Goal: Information Seeking & Learning: Learn about a topic

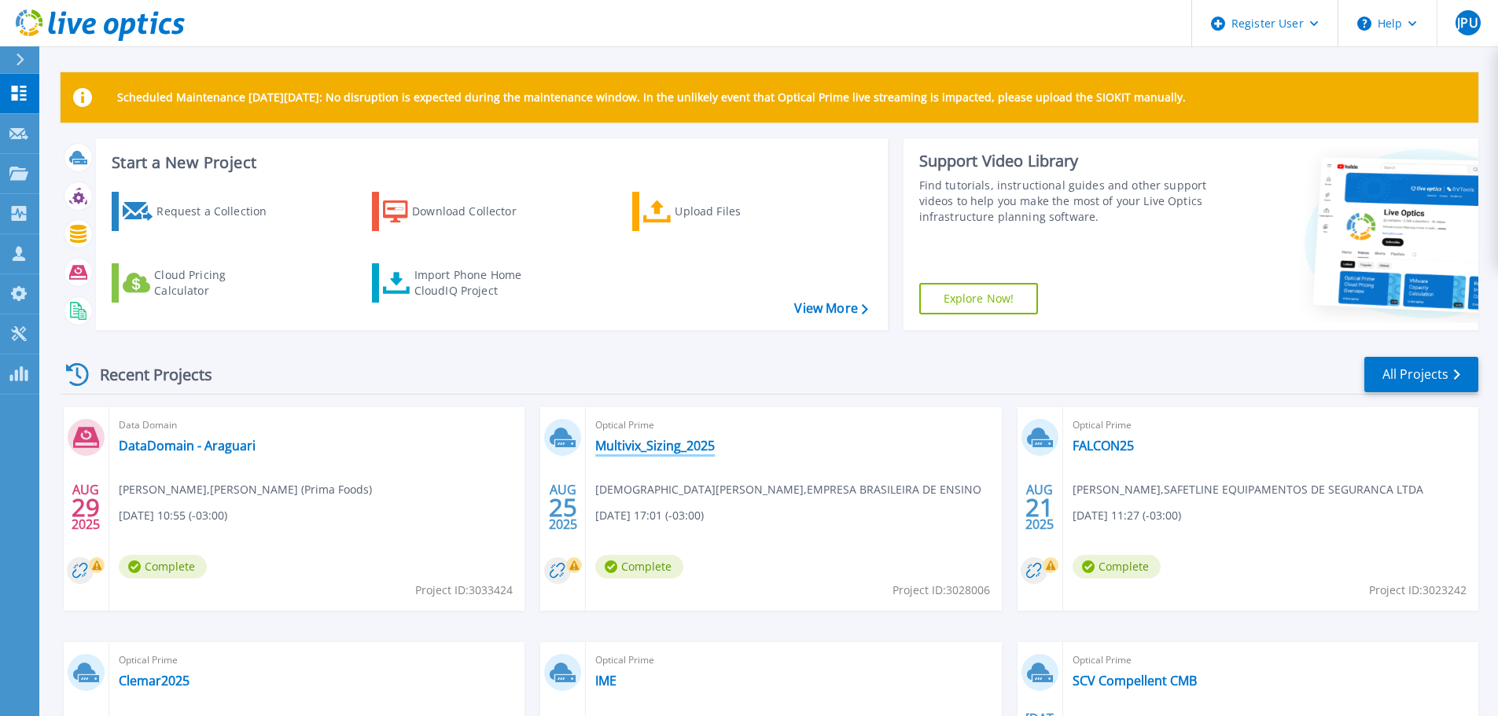
click at [632, 453] on link "Multivix_Sizing_2025" at bounding box center [655, 446] width 120 height 16
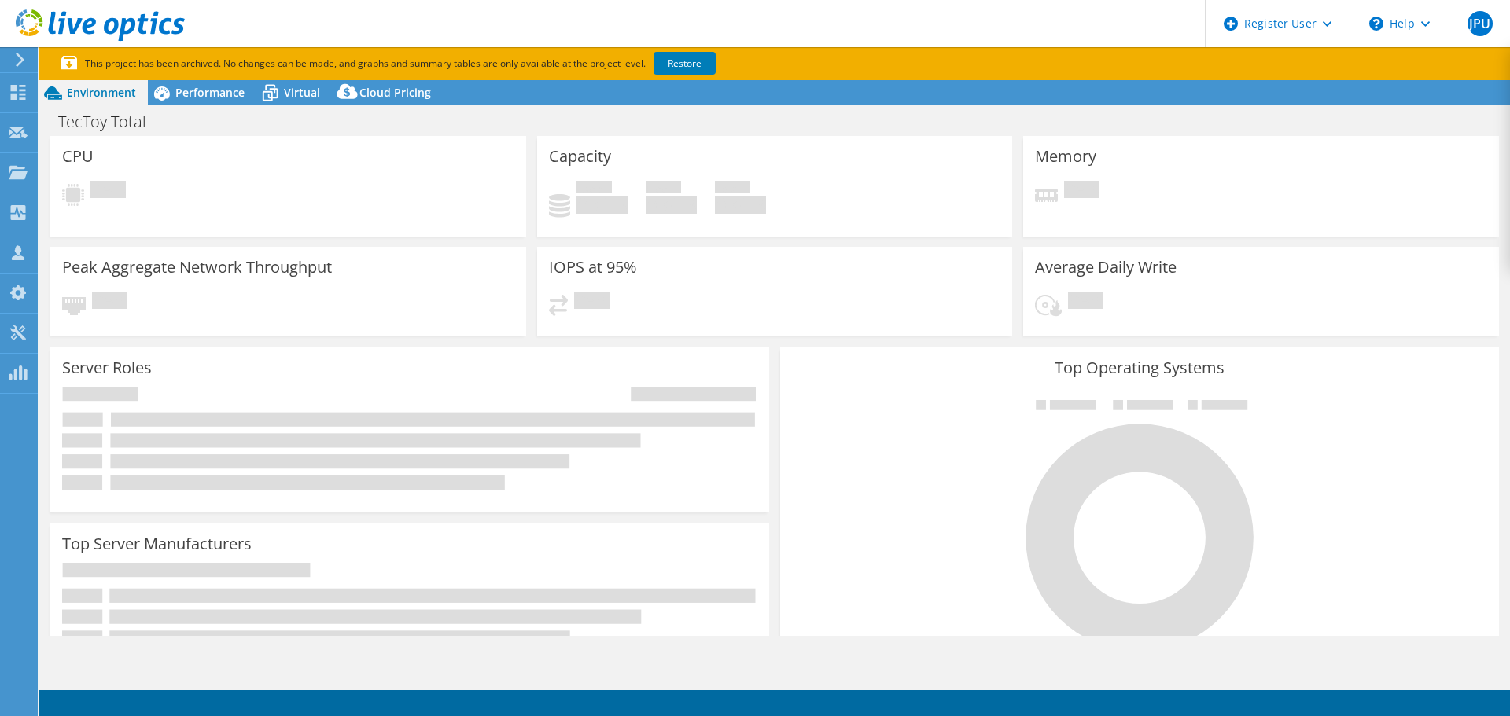
select select "USD"
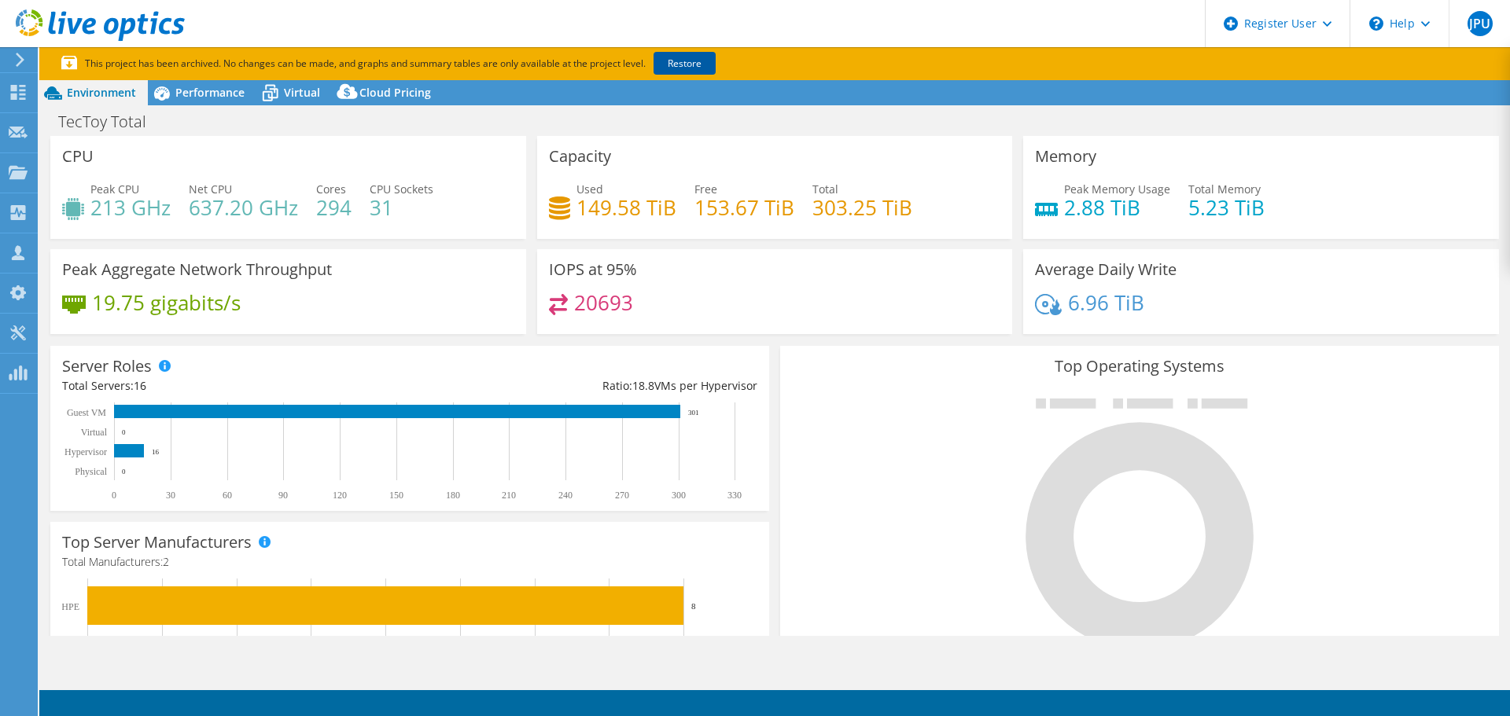
click at [698, 59] on link "Restore" at bounding box center [685, 63] width 62 height 23
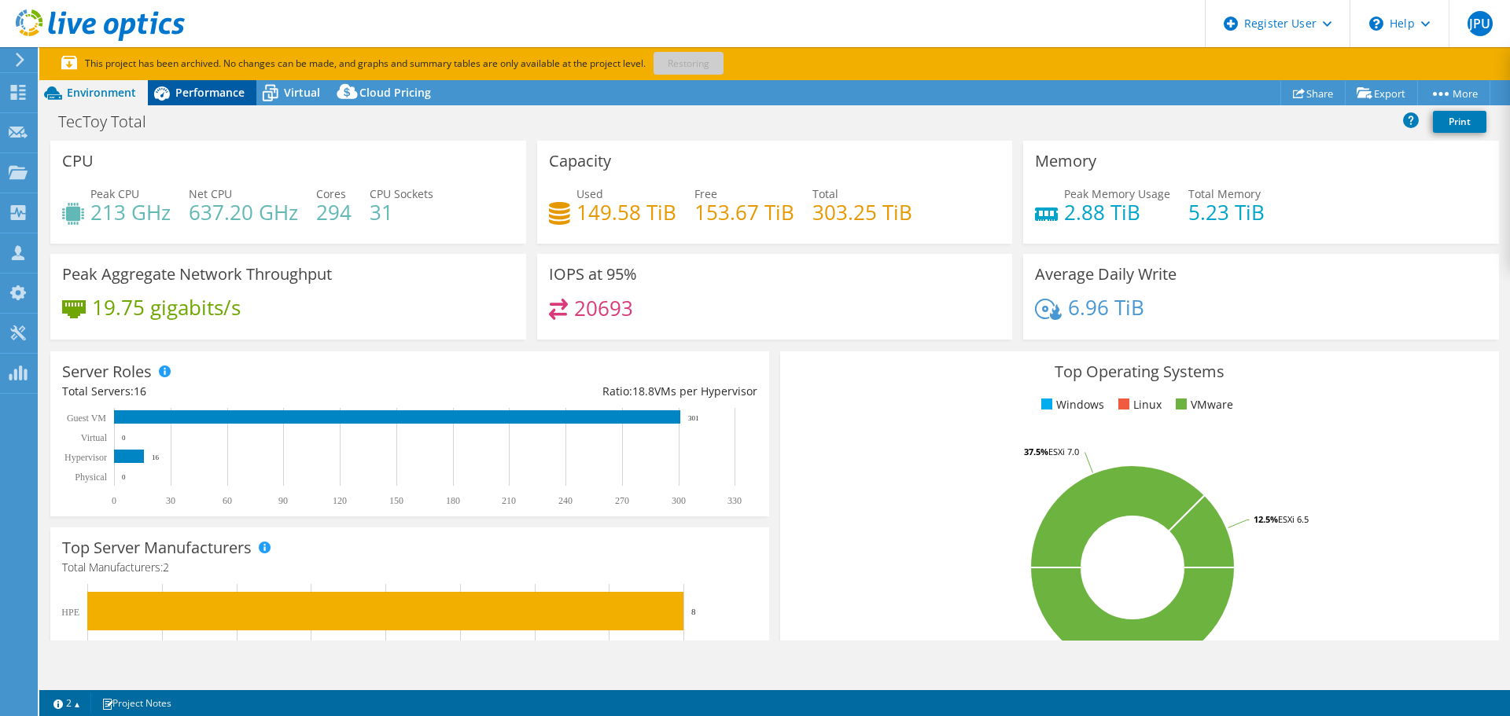
click at [218, 93] on span "Performance" at bounding box center [209, 92] width 69 height 15
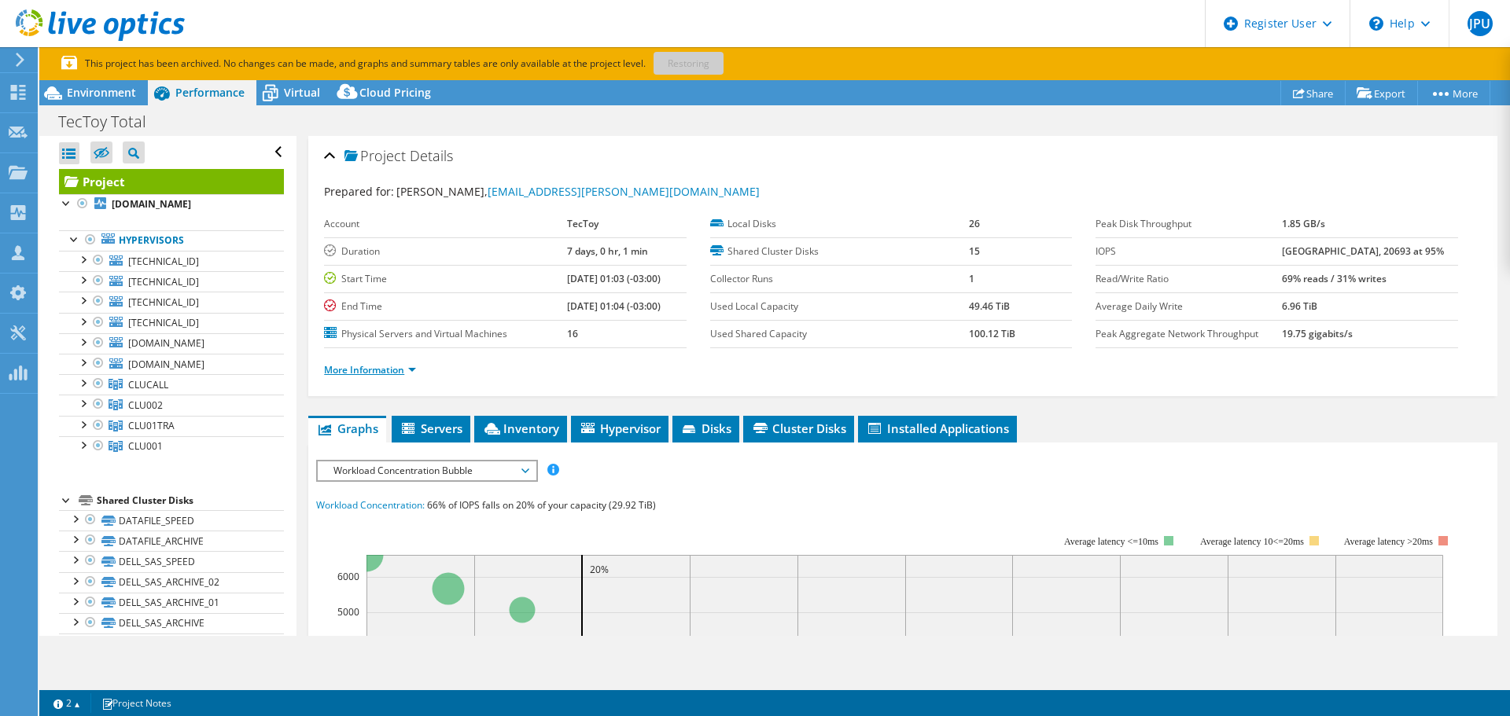
click at [401, 374] on link "More Information" at bounding box center [370, 369] width 92 height 13
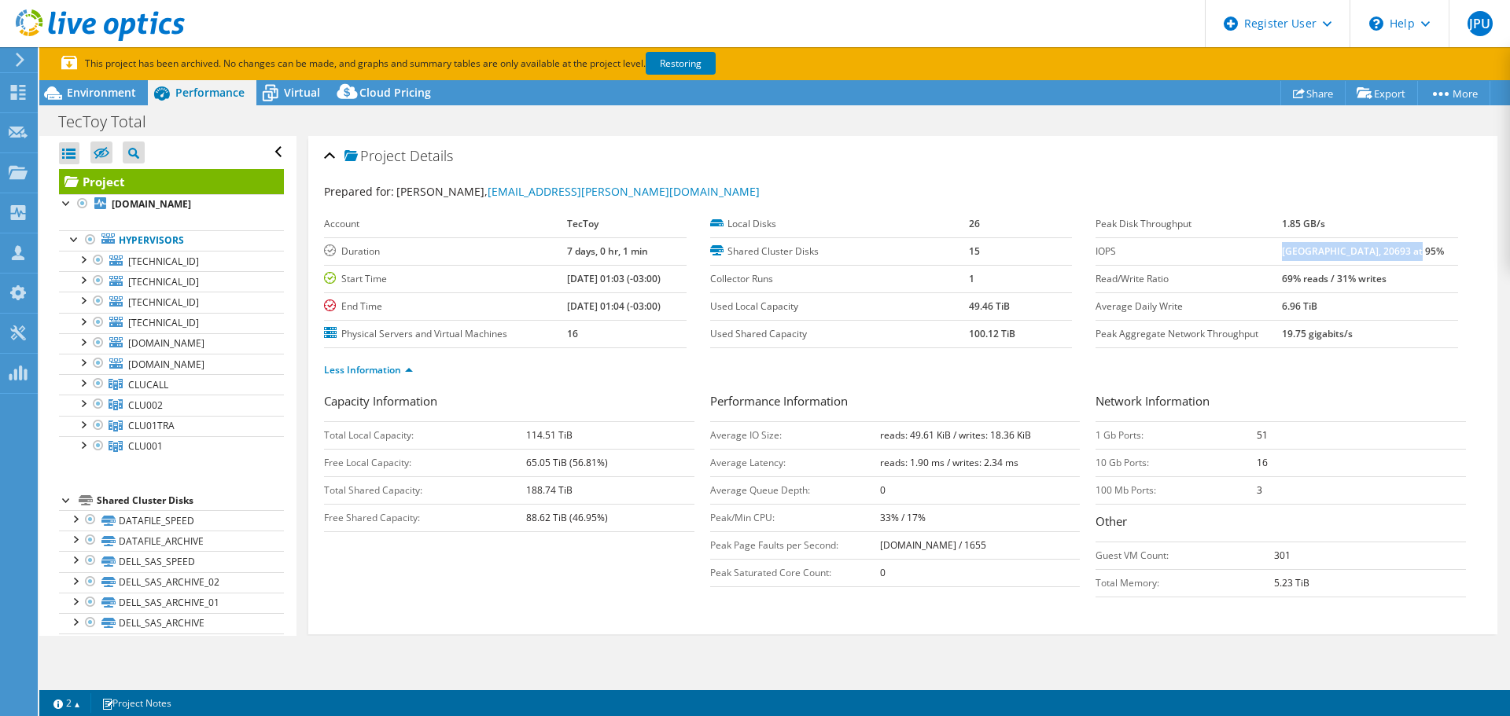
drag, startPoint x: 1292, startPoint y: 250, endPoint x: 1435, endPoint y: 254, distance: 142.4
click at [1435, 254] on td "51052 at Peak, 20693 at 95%" at bounding box center [1370, 252] width 176 height 28
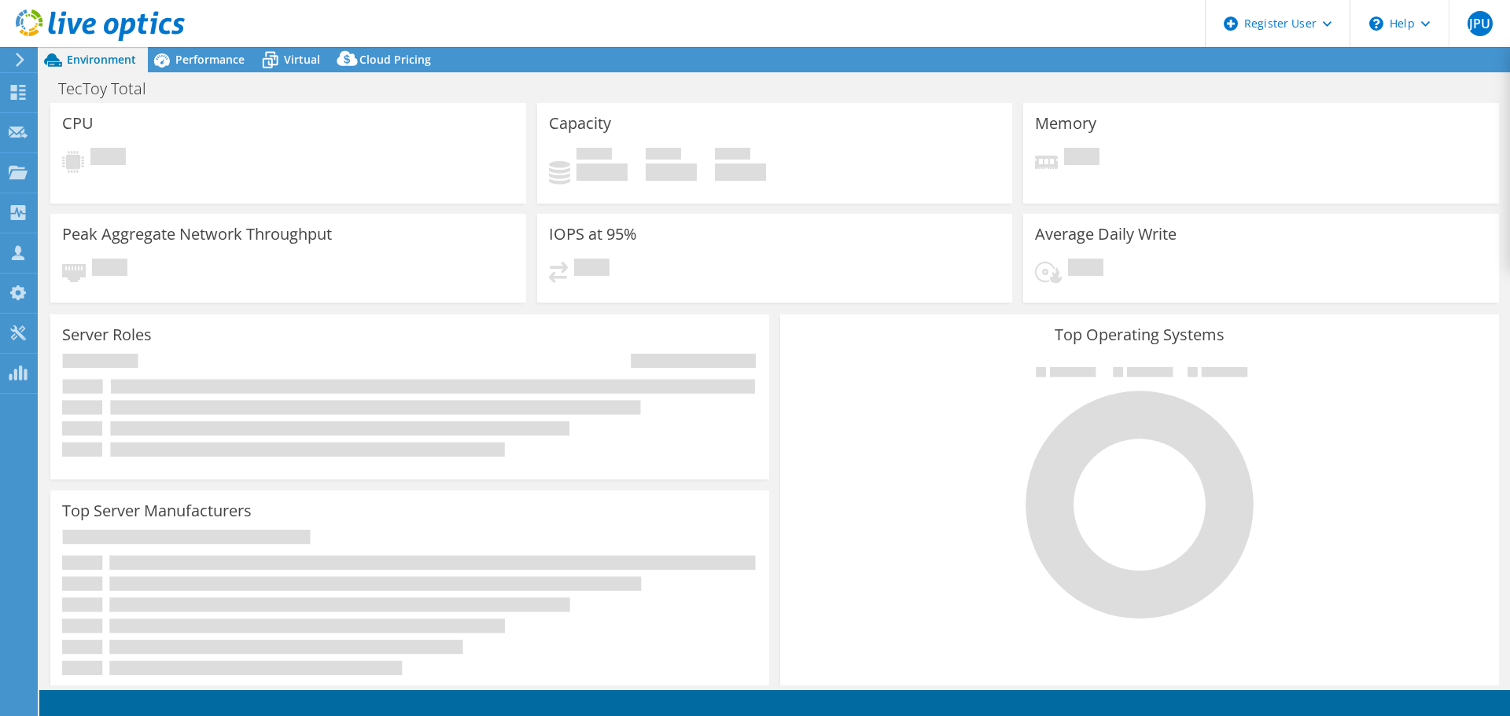
select select "USD"
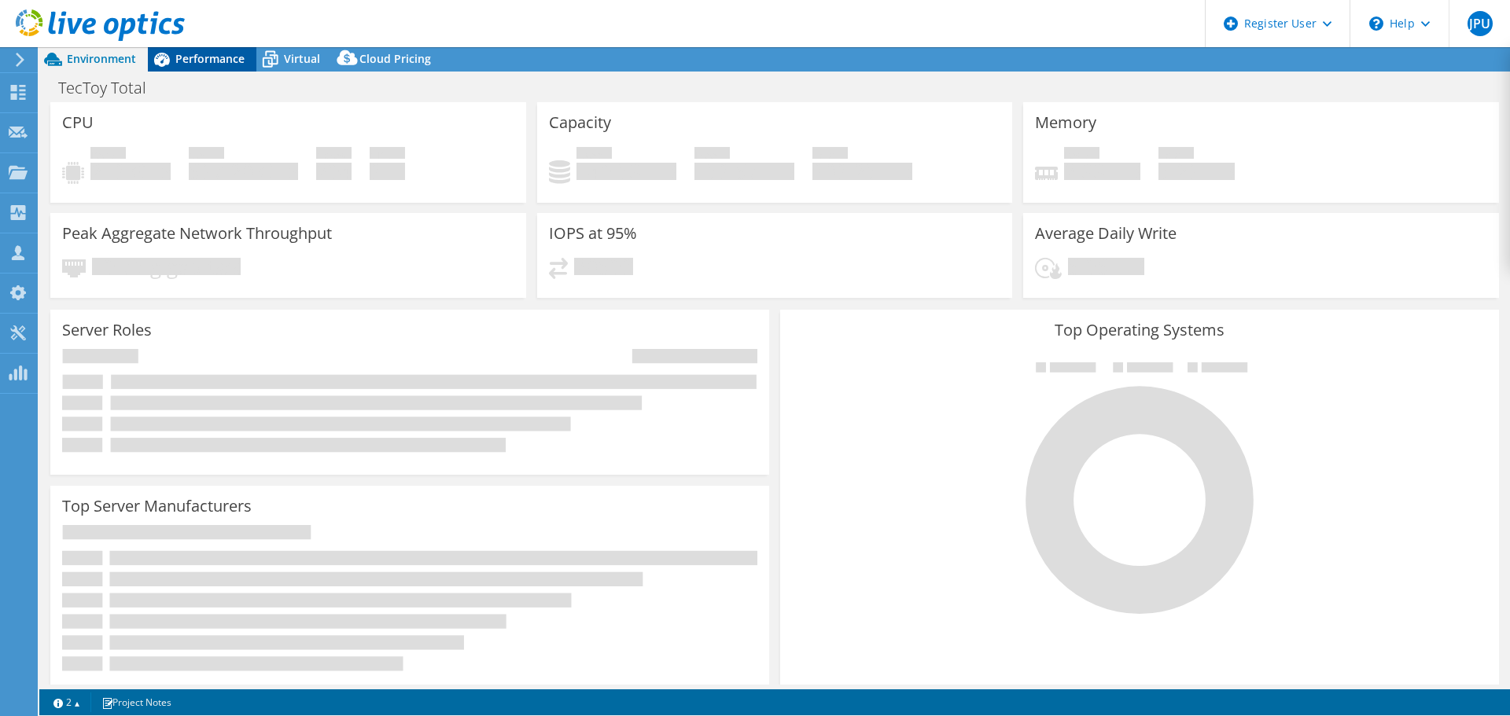
click at [223, 57] on div "JPU Dell User [PERSON_NAME] Paulo Ullmann [EMAIL_ADDRESS][PERSON_NAME][DOMAIN_N…" at bounding box center [755, 358] width 1510 height 716
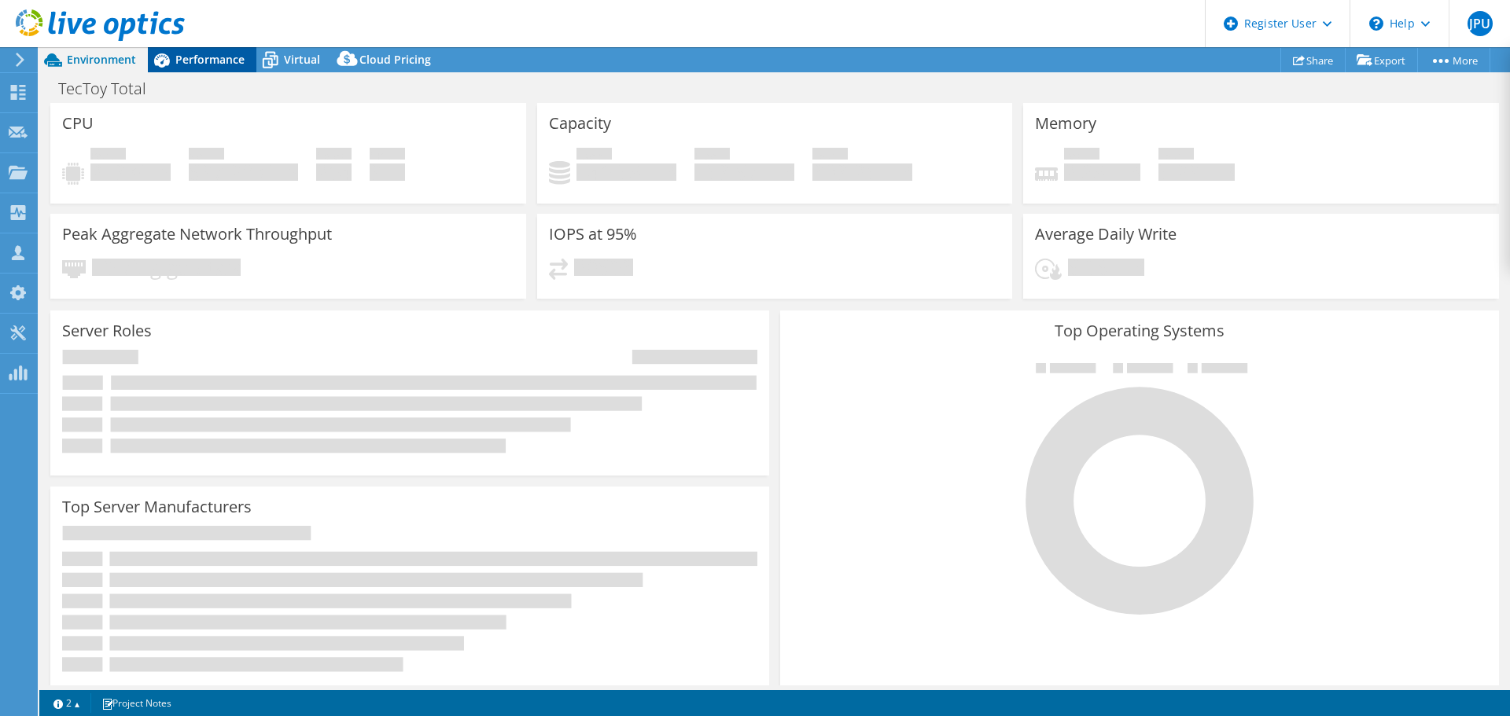
click at [197, 66] on span "Performance" at bounding box center [209, 59] width 69 height 15
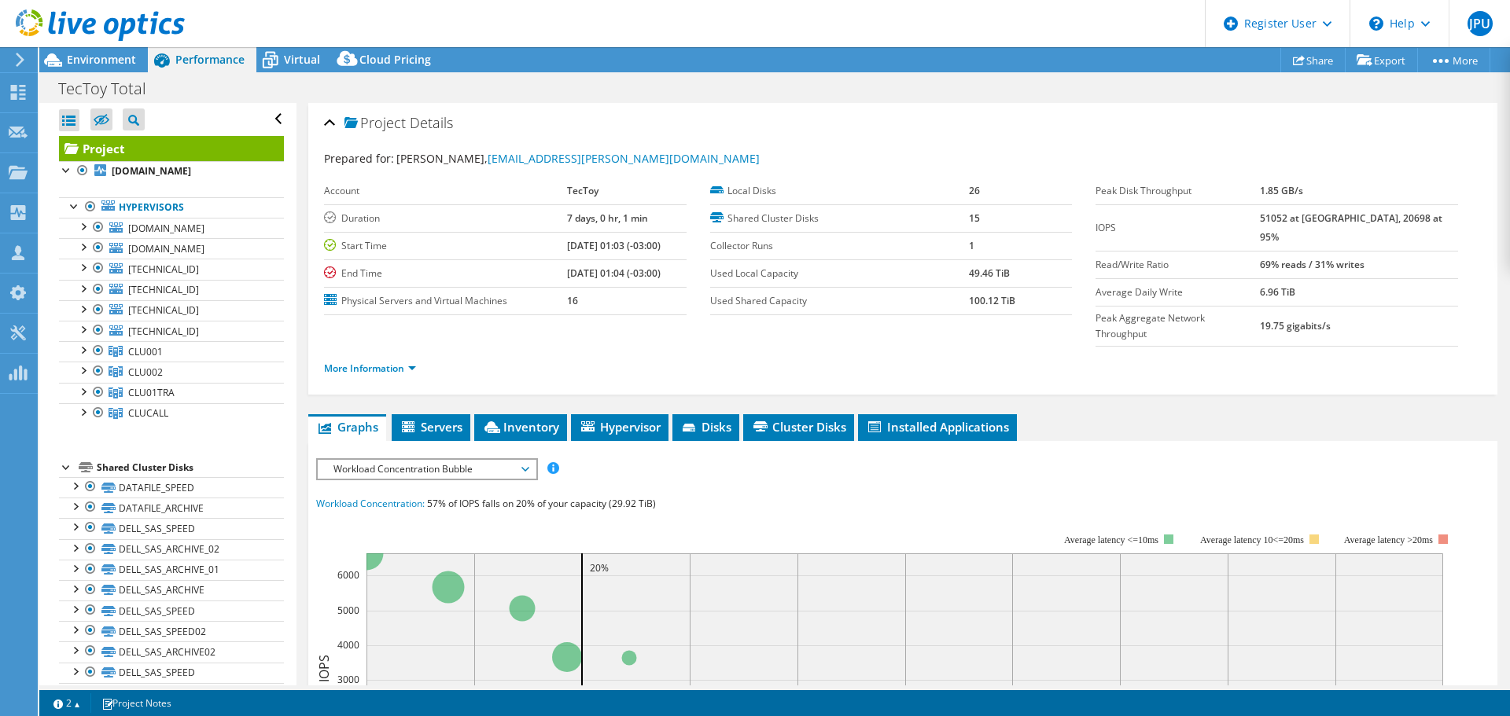
click at [1324, 220] on b "51052 at [GEOGRAPHIC_DATA], 20698 at 95%" at bounding box center [1351, 228] width 182 height 32
drag, startPoint x: 551, startPoint y: 245, endPoint x: 639, endPoint y: 248, distance: 88.1
click at [639, 248] on b "[DATE] 01:03 (-03:00)" at bounding box center [614, 245] width 94 height 13
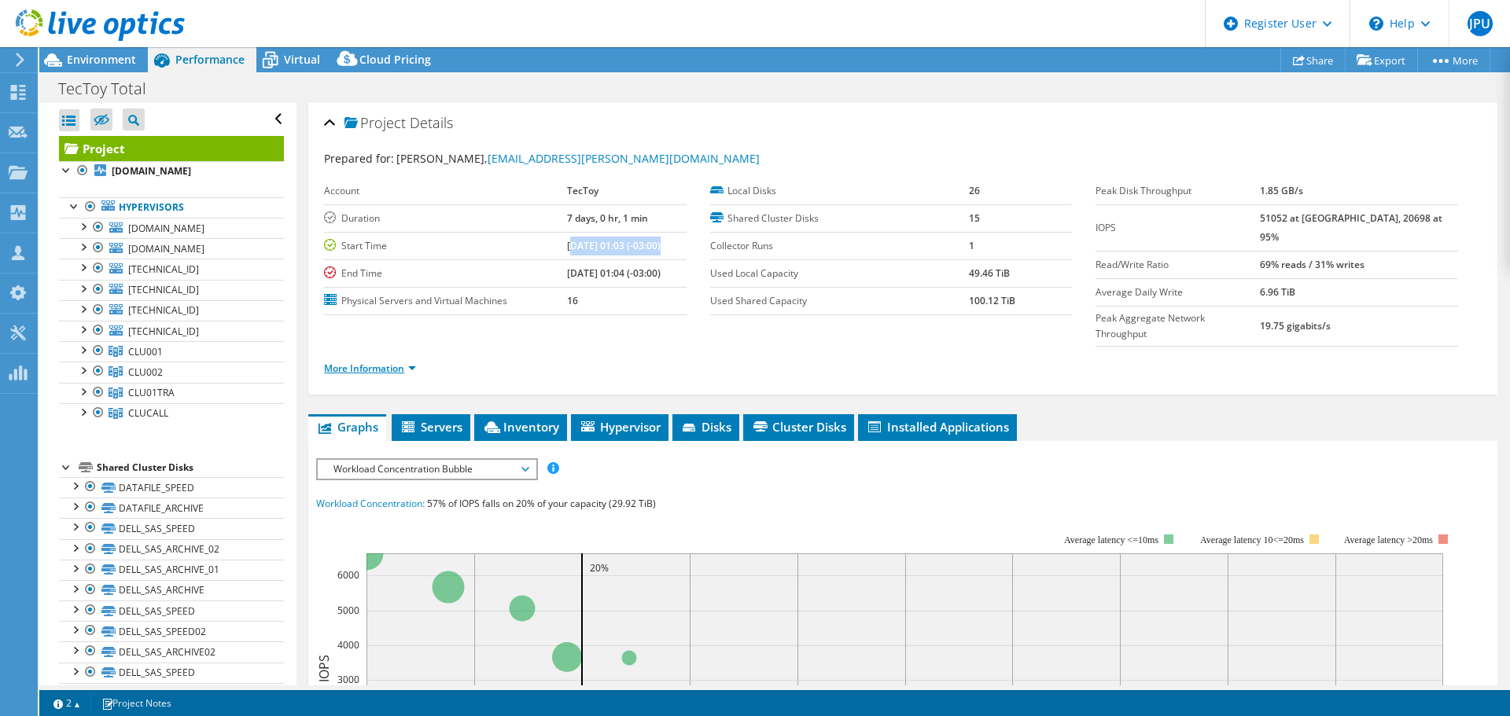
click at [373, 362] on link "More Information" at bounding box center [370, 368] width 92 height 13
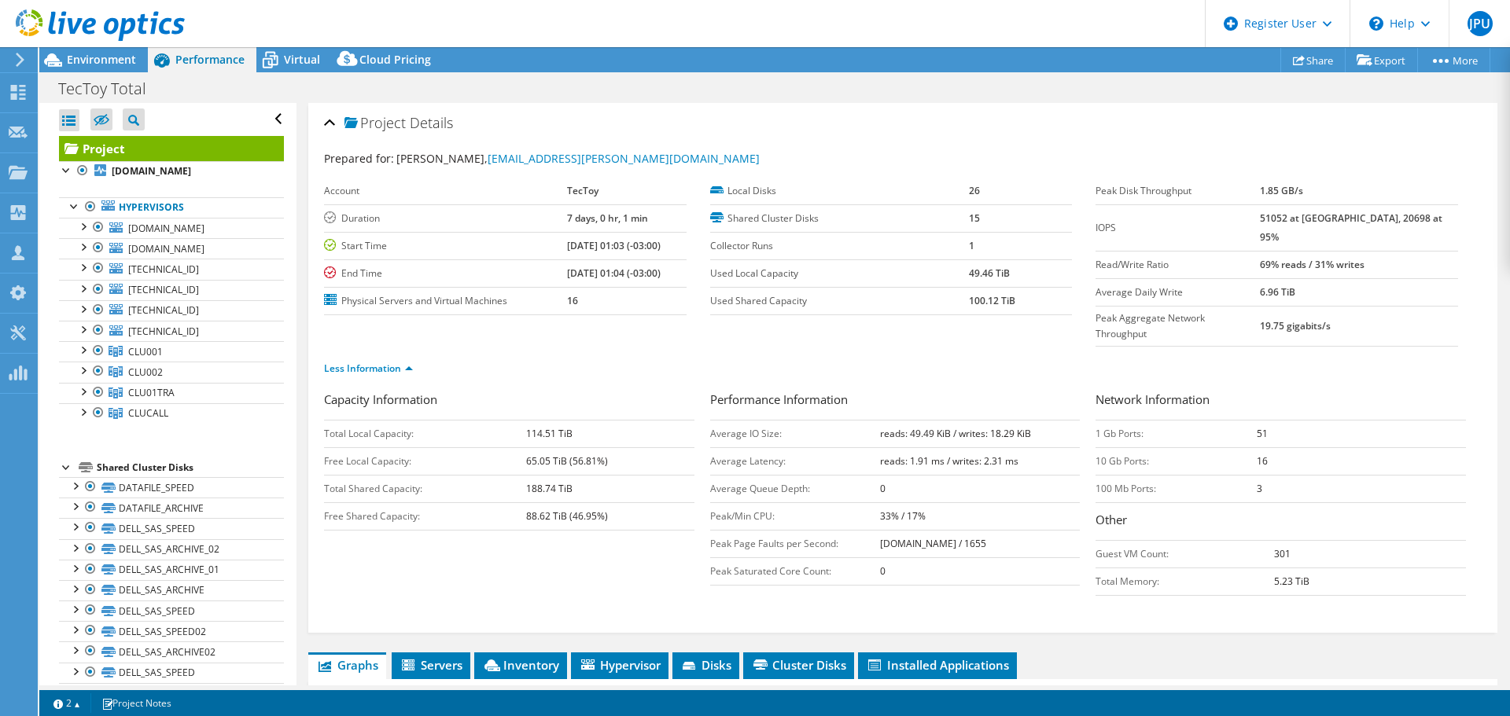
click at [567, 248] on b "[DATE] 01:03 (-03:00)" at bounding box center [614, 245] width 94 height 13
drag, startPoint x: 1294, startPoint y: 215, endPoint x: 1428, endPoint y: 219, distance: 134.6
click at [1428, 219] on td "51052 at [GEOGRAPHIC_DATA], 20698 at 95%" at bounding box center [1359, 227] width 198 height 46
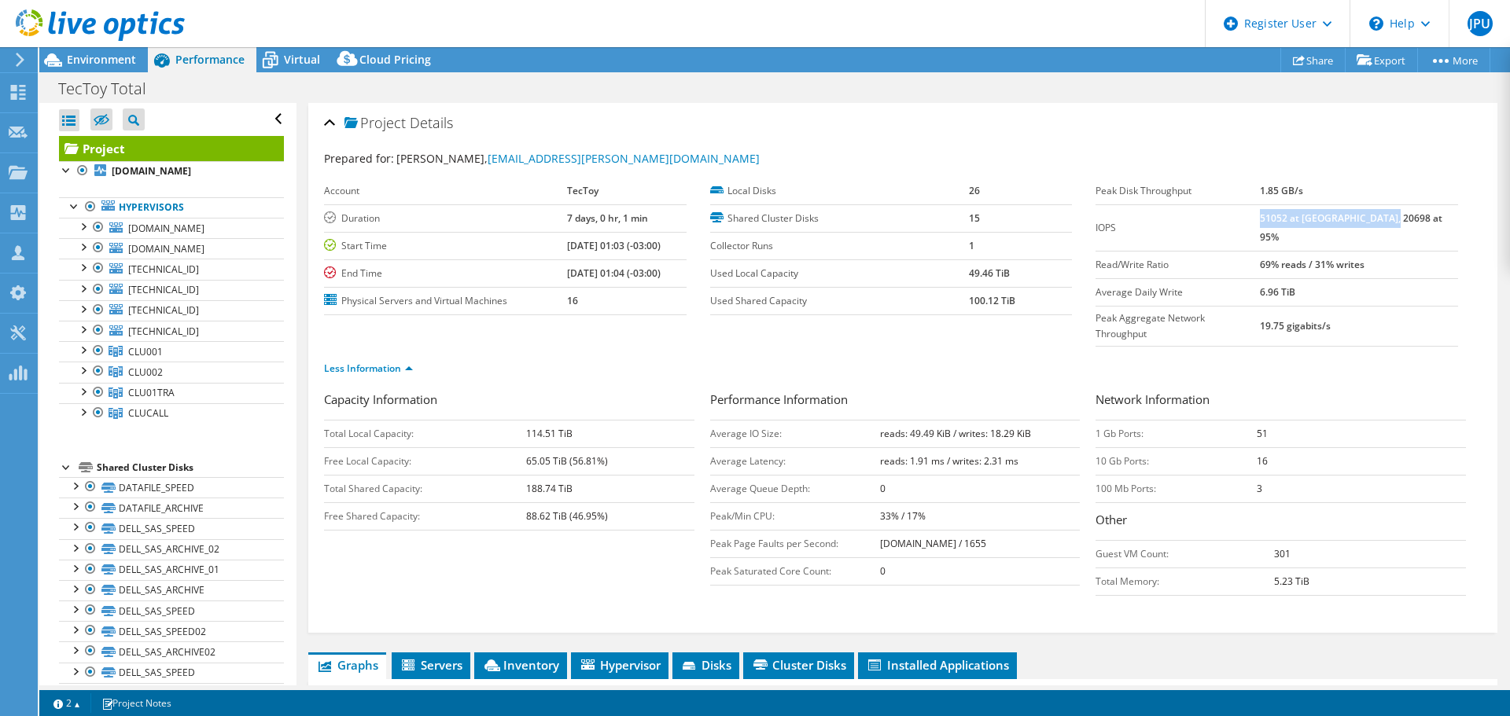
drag, startPoint x: 1291, startPoint y: 245, endPoint x: 1418, endPoint y: 248, distance: 126.7
click at [1418, 251] on tr "Read/Write Ratio 69% reads / 31% writes" at bounding box center [1277, 265] width 363 height 28
click at [1293, 285] on b "6.96 TiB" at bounding box center [1277, 291] width 35 height 13
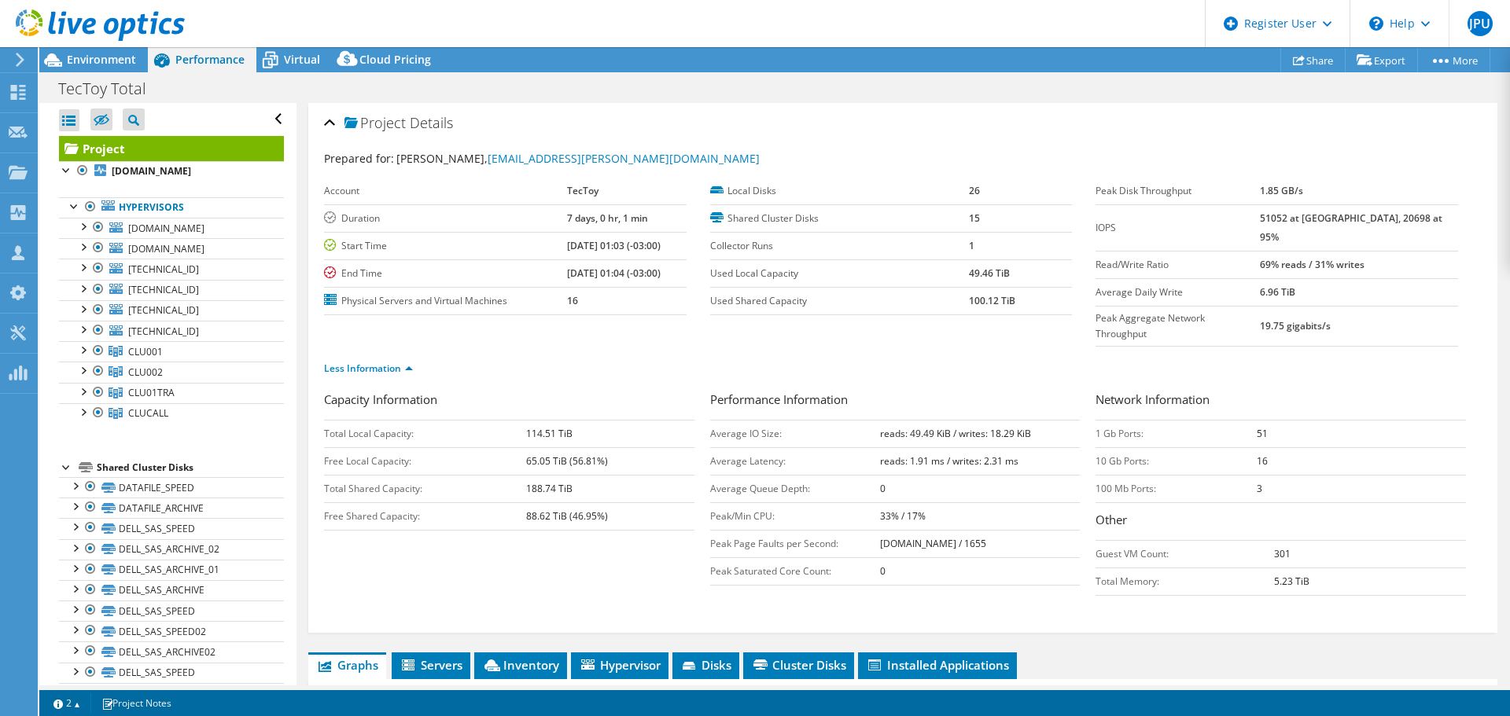
click at [915, 427] on b "reads: 49.49 KiB / writes: 18.29 KiB" at bounding box center [955, 433] width 151 height 13
click at [1007, 427] on b "reads: 49.49 KiB / writes: 18.29 KiB" at bounding box center [955, 433] width 151 height 13
drag, startPoint x: 548, startPoint y: 245, endPoint x: 683, endPoint y: 280, distance: 139.6
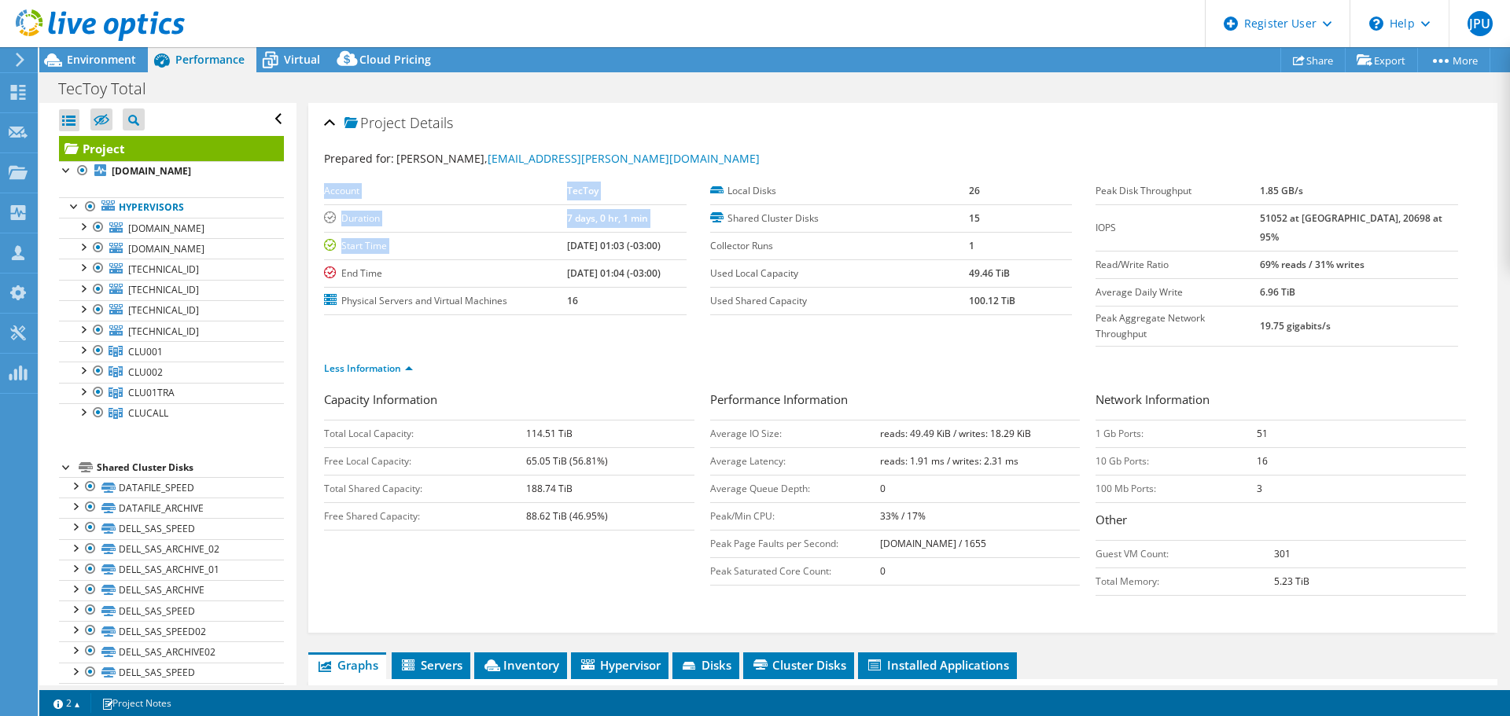
click at [683, 280] on div "Account TecToy Duration 7 days, 0 hr, 1 min Start Time [DATE] 01:03 (-03:00) En…" at bounding box center [517, 247] width 386 height 138
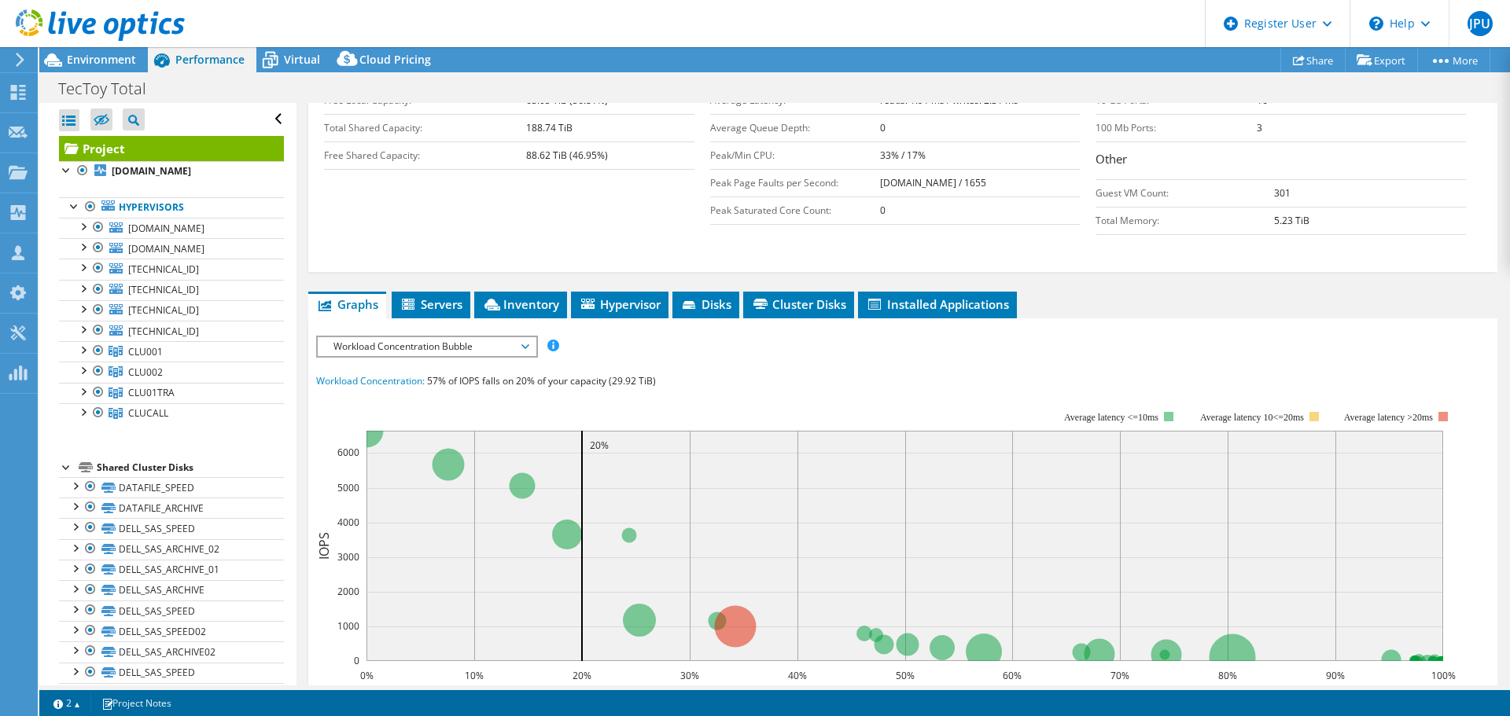
scroll to position [236, 0]
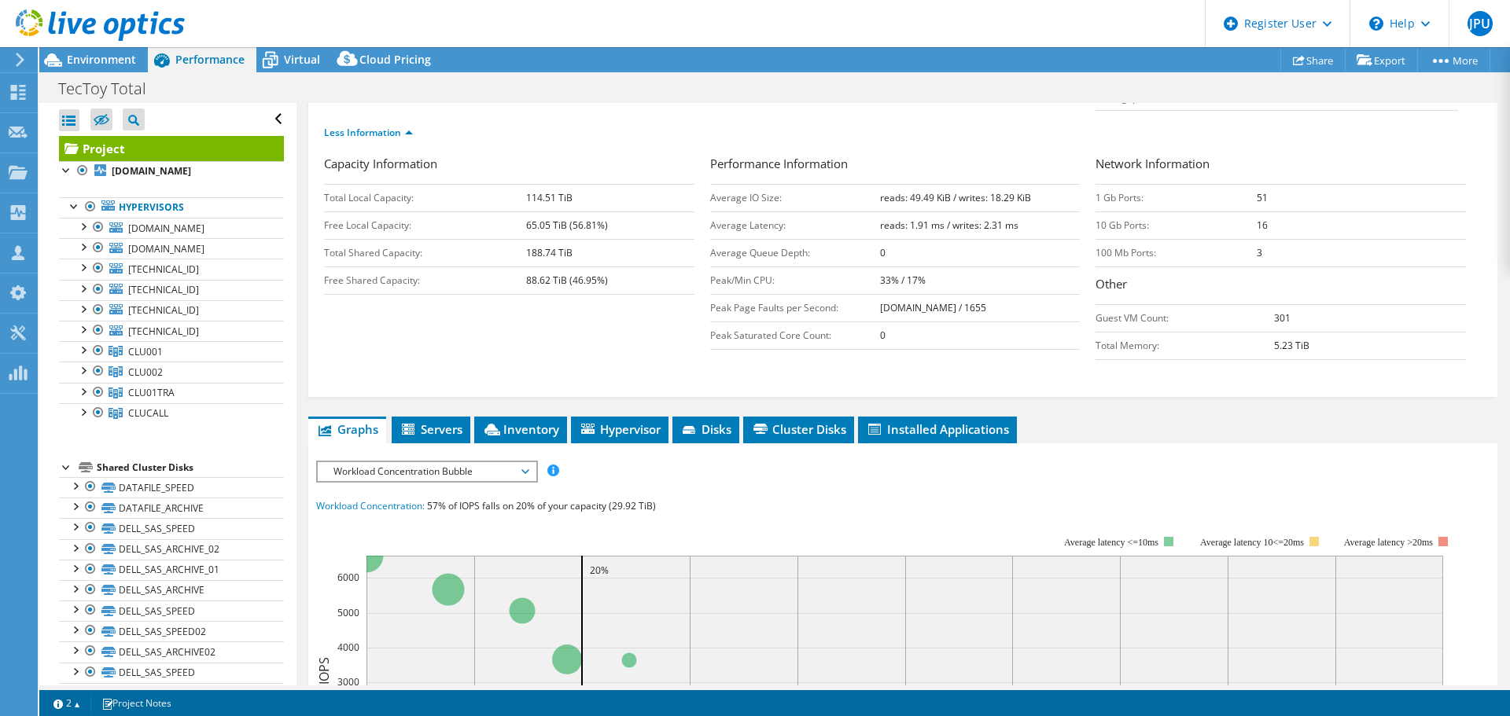
click at [477, 462] on span "Workload Concentration Bubble" at bounding box center [427, 471] width 202 height 19
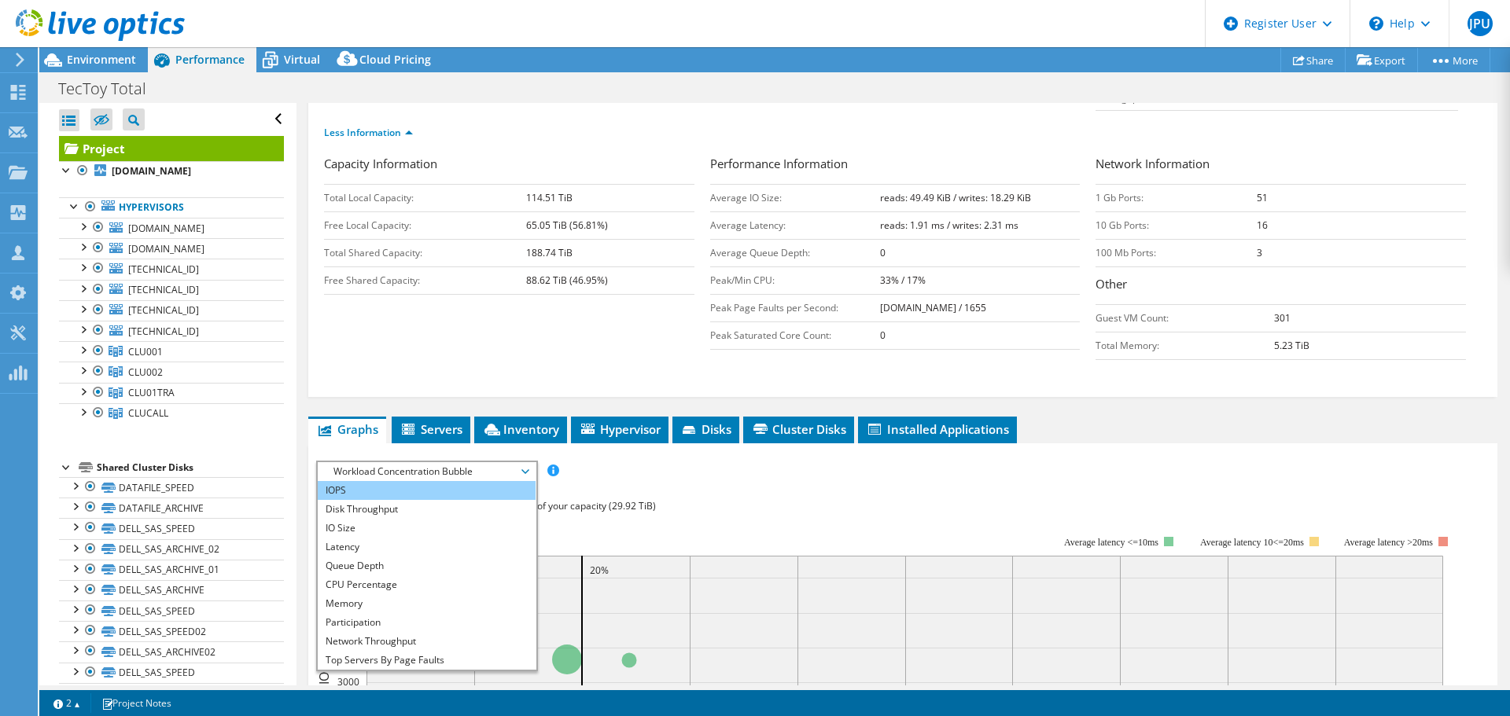
click at [450, 481] on li "IOPS" at bounding box center [427, 490] width 218 height 19
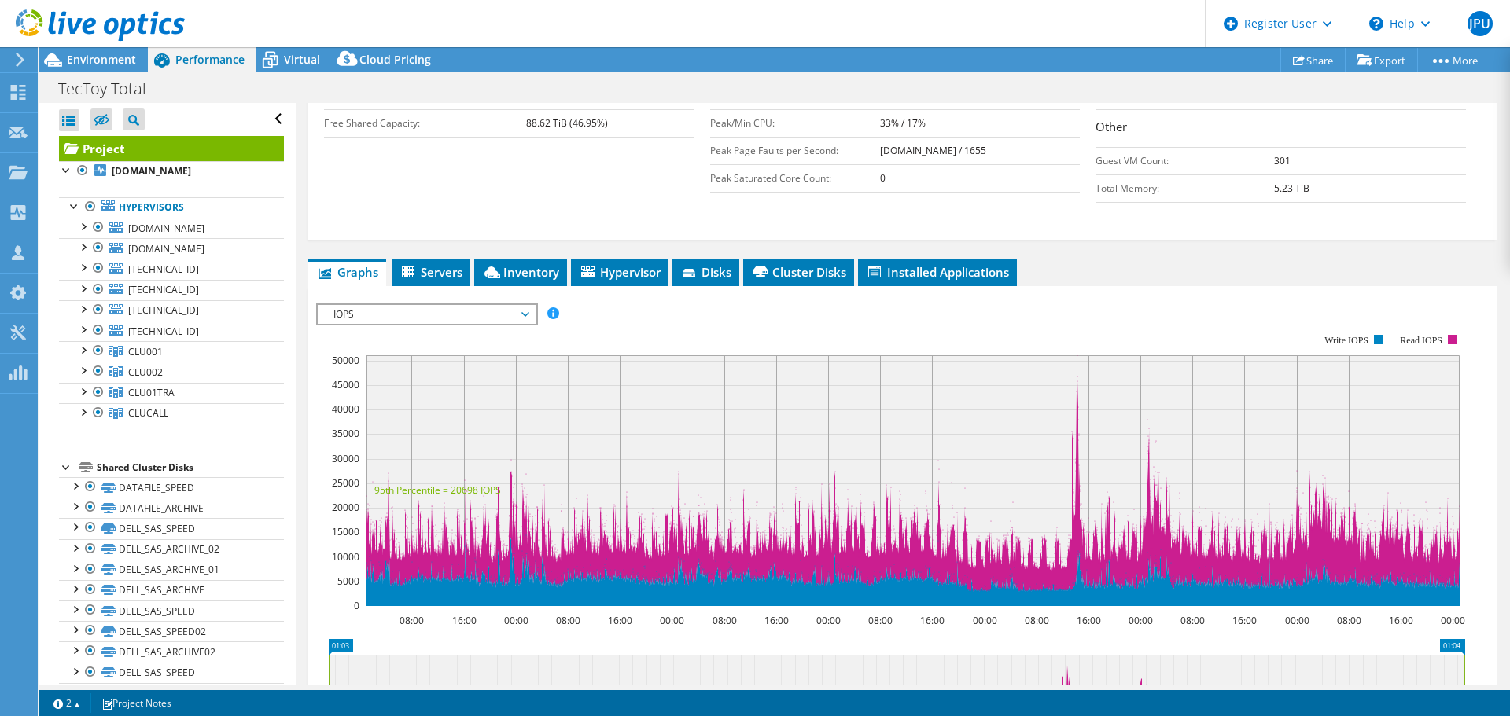
scroll to position [551, 0]
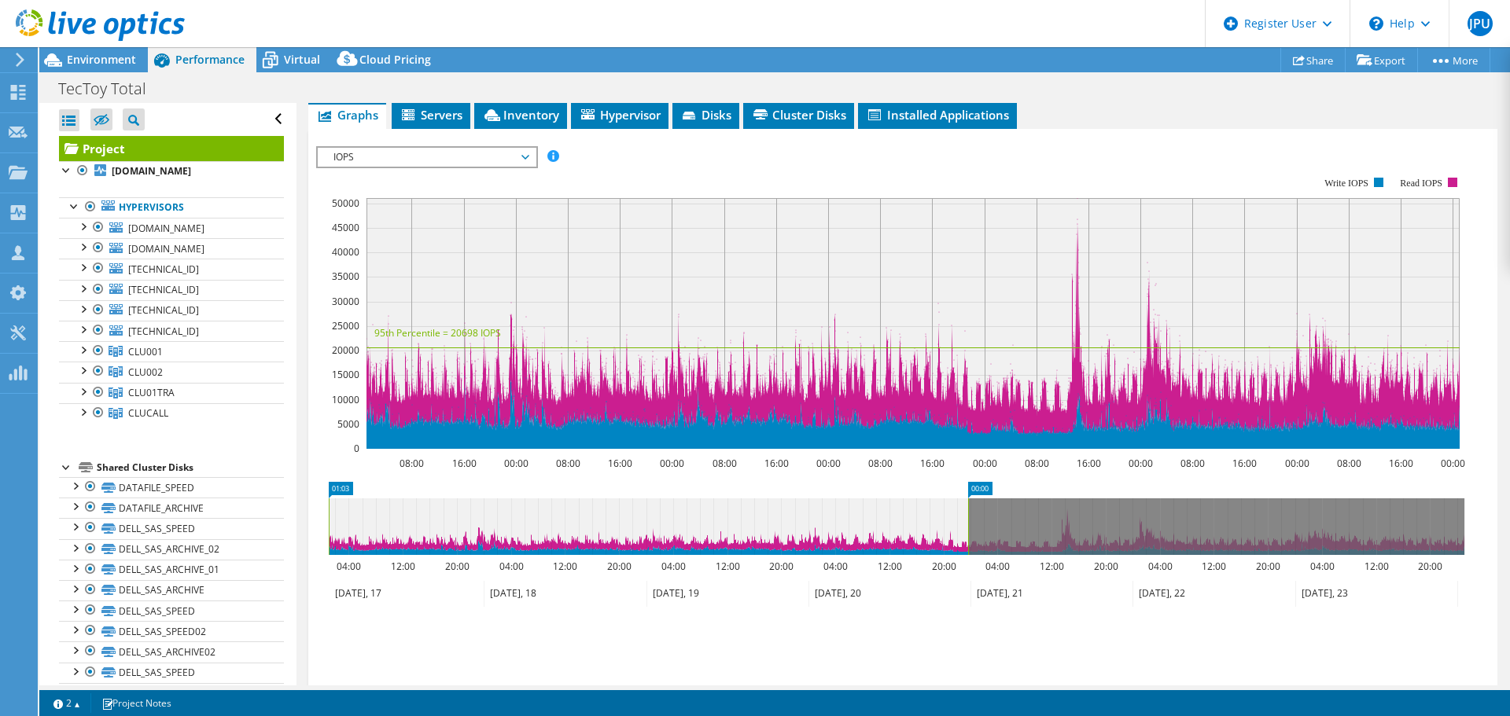
drag, startPoint x: 1464, startPoint y: 500, endPoint x: 968, endPoint y: 488, distance: 496.4
click at [968, 499] on rect at bounding box center [968, 527] width 6 height 57
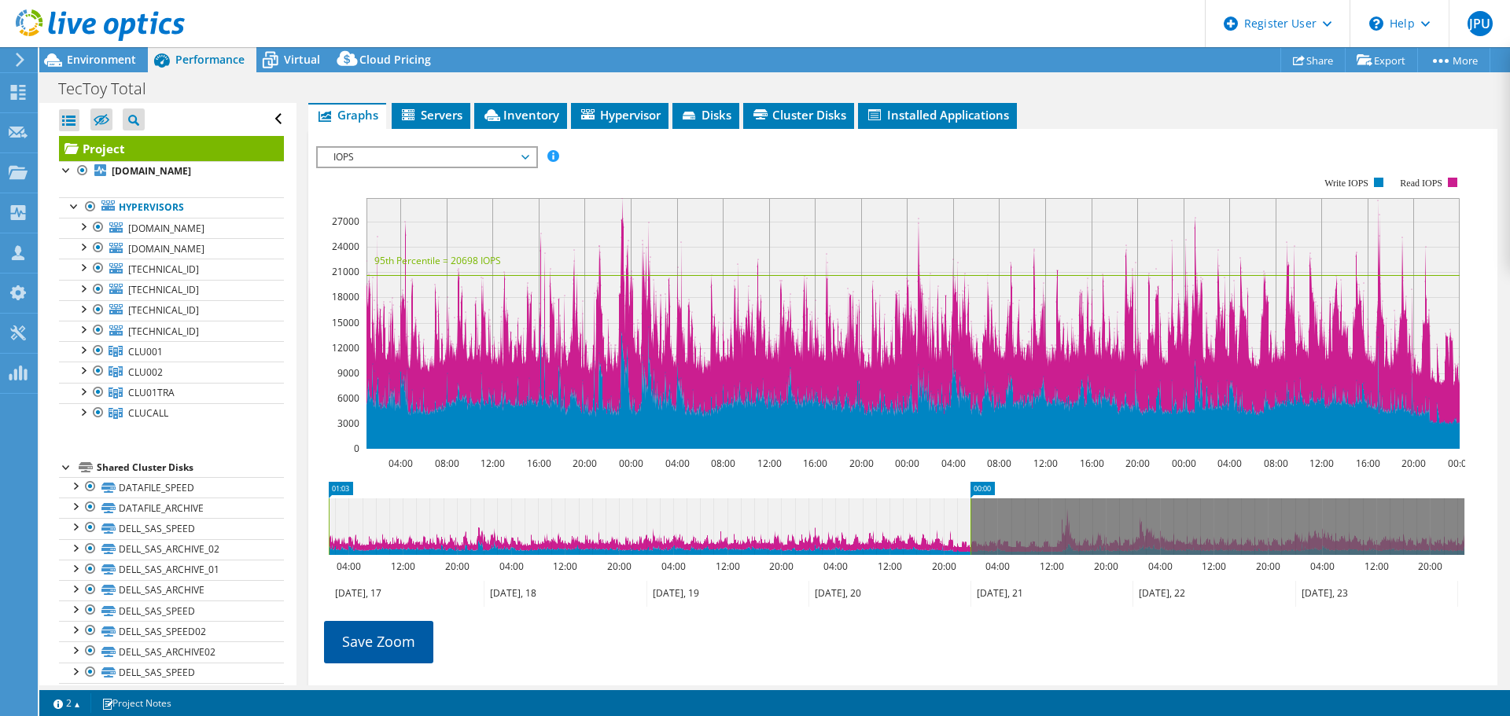
click at [400, 621] on link "Save Zoom" at bounding box center [378, 641] width 109 height 41
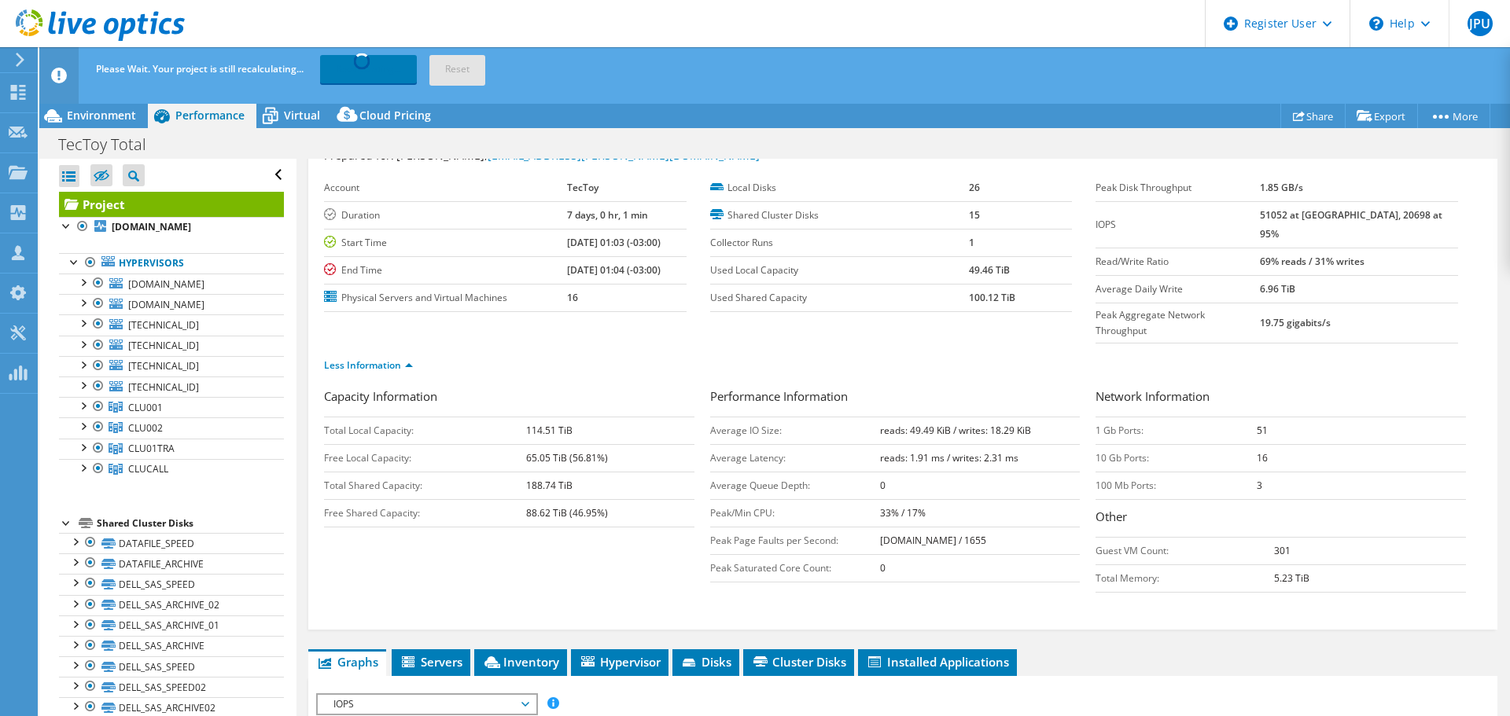
scroll to position [0, 0]
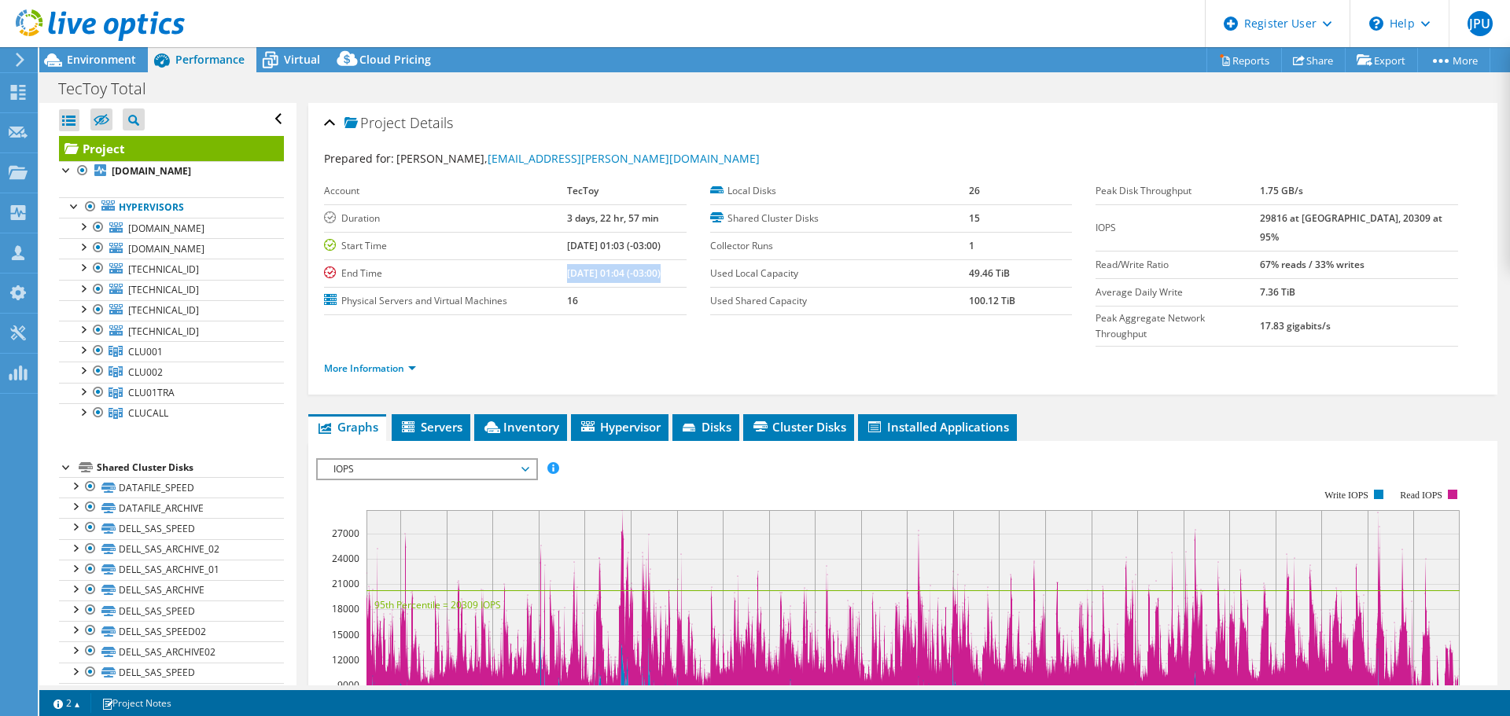
drag, startPoint x: 548, startPoint y: 273, endPoint x: 643, endPoint y: 280, distance: 95.4
click at [643, 280] on td "[DATE] 01:04 (-03:00)" at bounding box center [626, 274] width 119 height 28
click at [1309, 258] on b "67% reads / 33% writes" at bounding box center [1312, 264] width 105 height 13
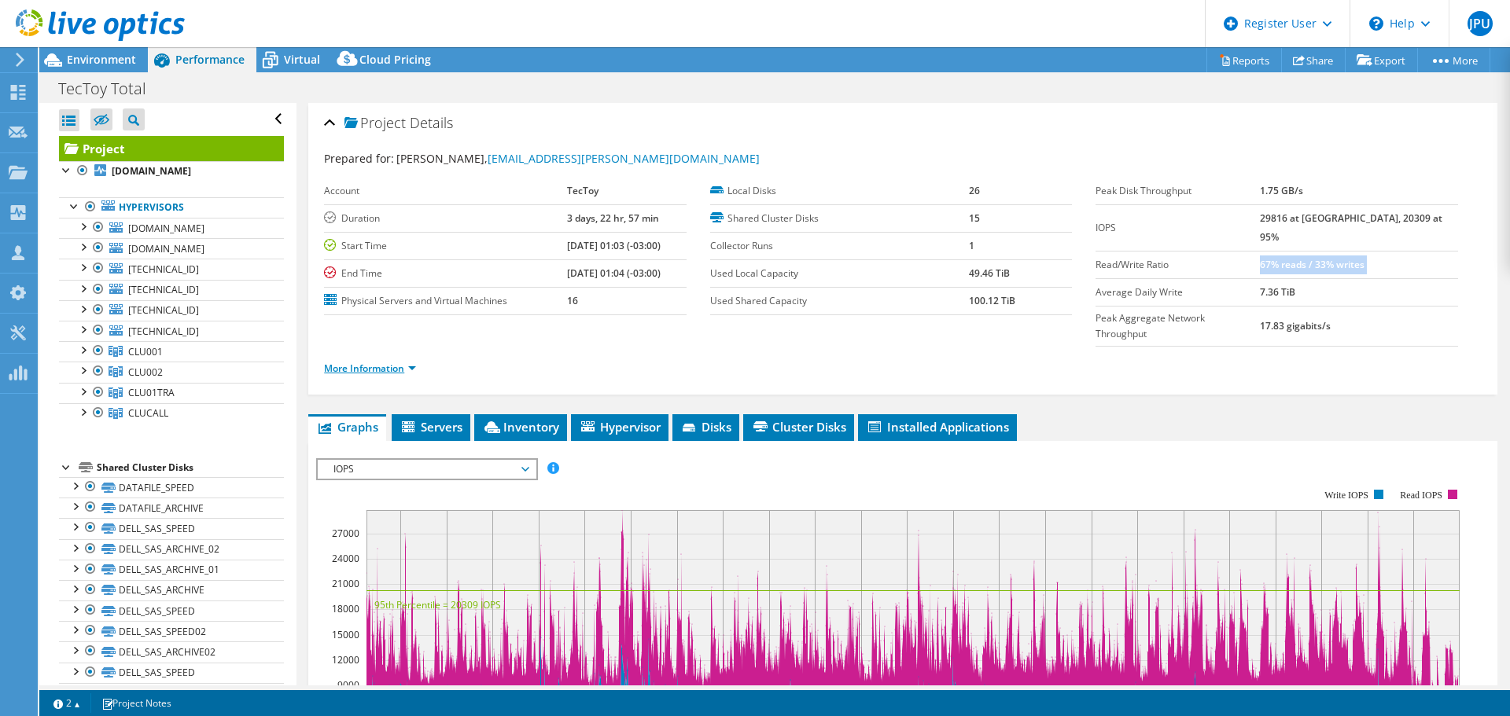
click at [415, 362] on link "More Information" at bounding box center [370, 368] width 92 height 13
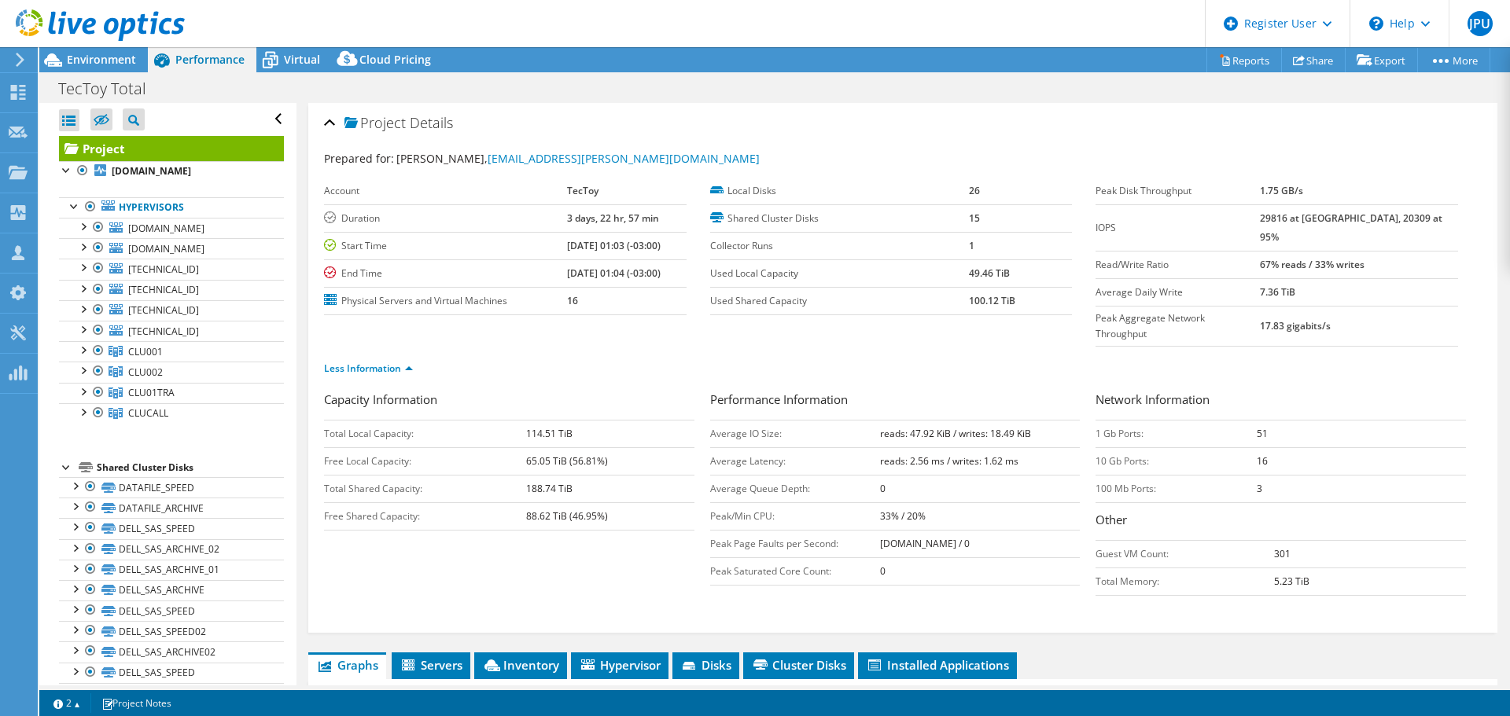
click at [903, 427] on b "reads: 47.92 KiB / writes: 18.49 KiB" at bounding box center [955, 433] width 151 height 13
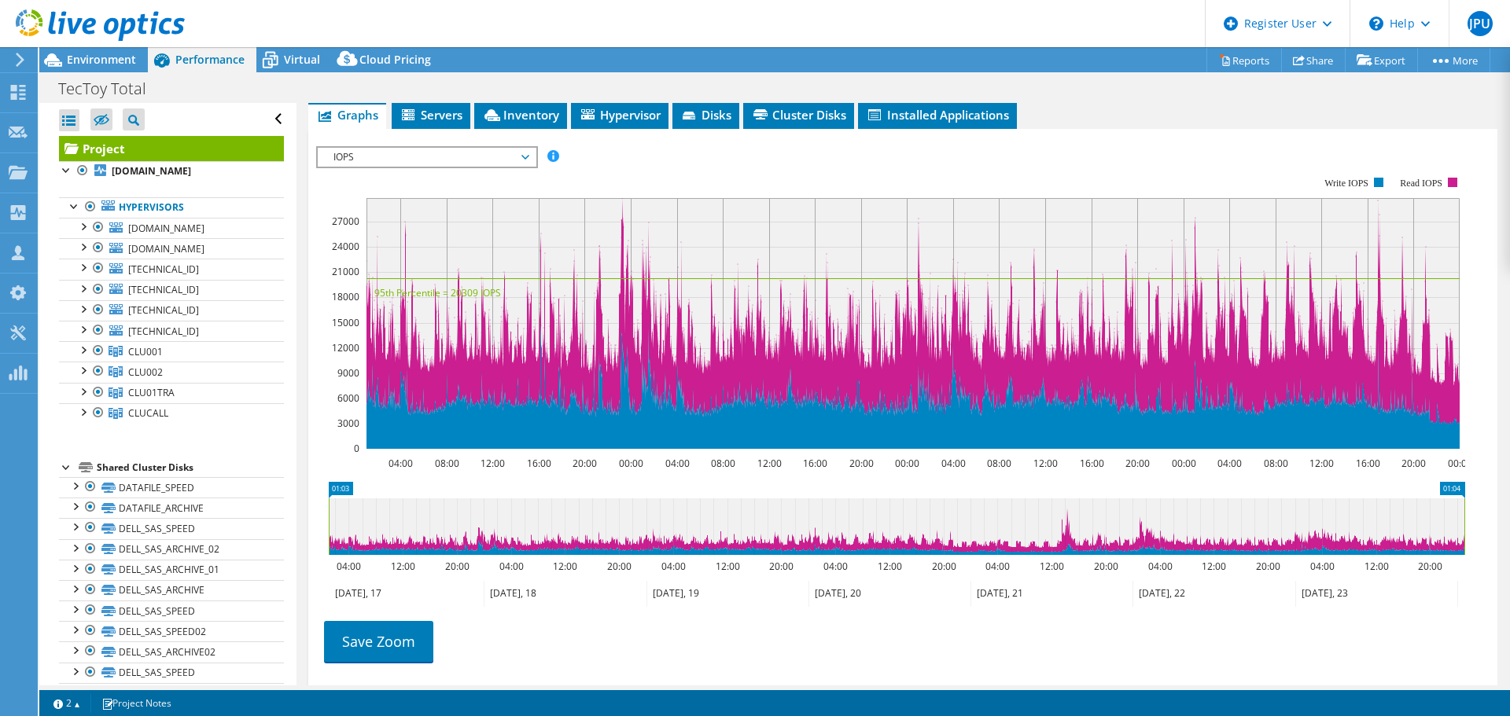
drag, startPoint x: 972, startPoint y: 493, endPoint x: 1506, endPoint y: 497, distance: 534.0
click at [1506, 497] on article "Project Details Prepared for: [PERSON_NAME], [PERSON_NAME][EMAIL_ADDRESS][PERSO…" at bounding box center [904, 394] width 1214 height 583
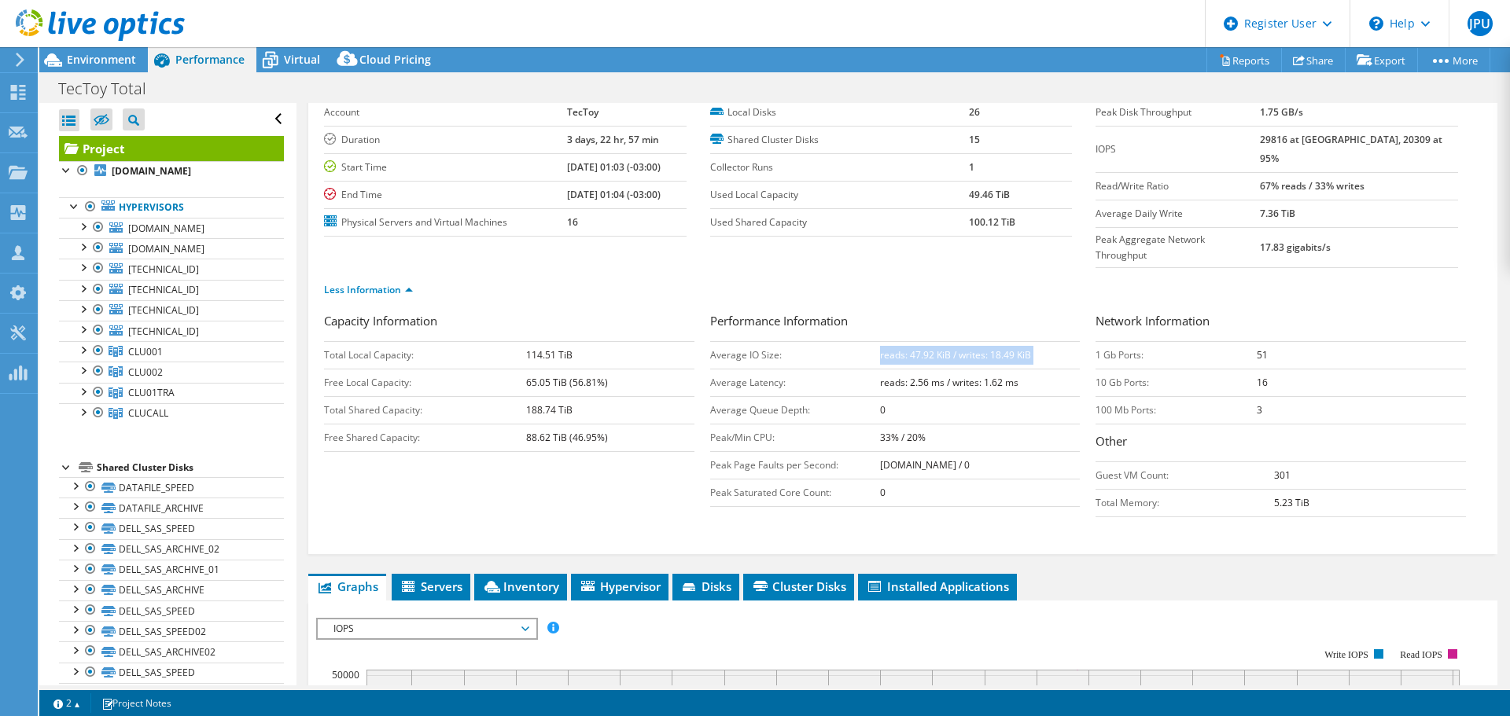
scroll to position [0, 0]
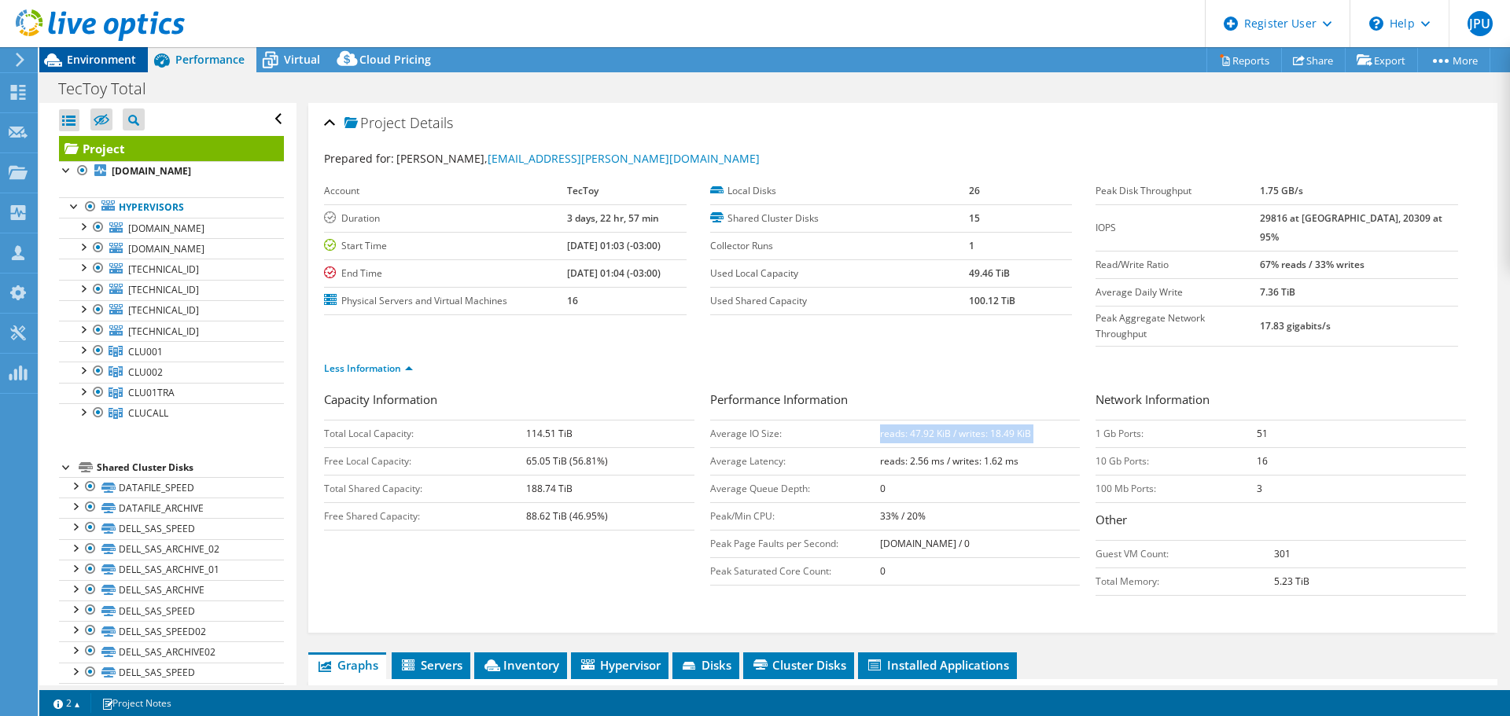
drag, startPoint x: 111, startPoint y: 61, endPoint x: 122, endPoint y: 66, distance: 12.3
click at [111, 61] on span "Environment" at bounding box center [101, 59] width 69 height 15
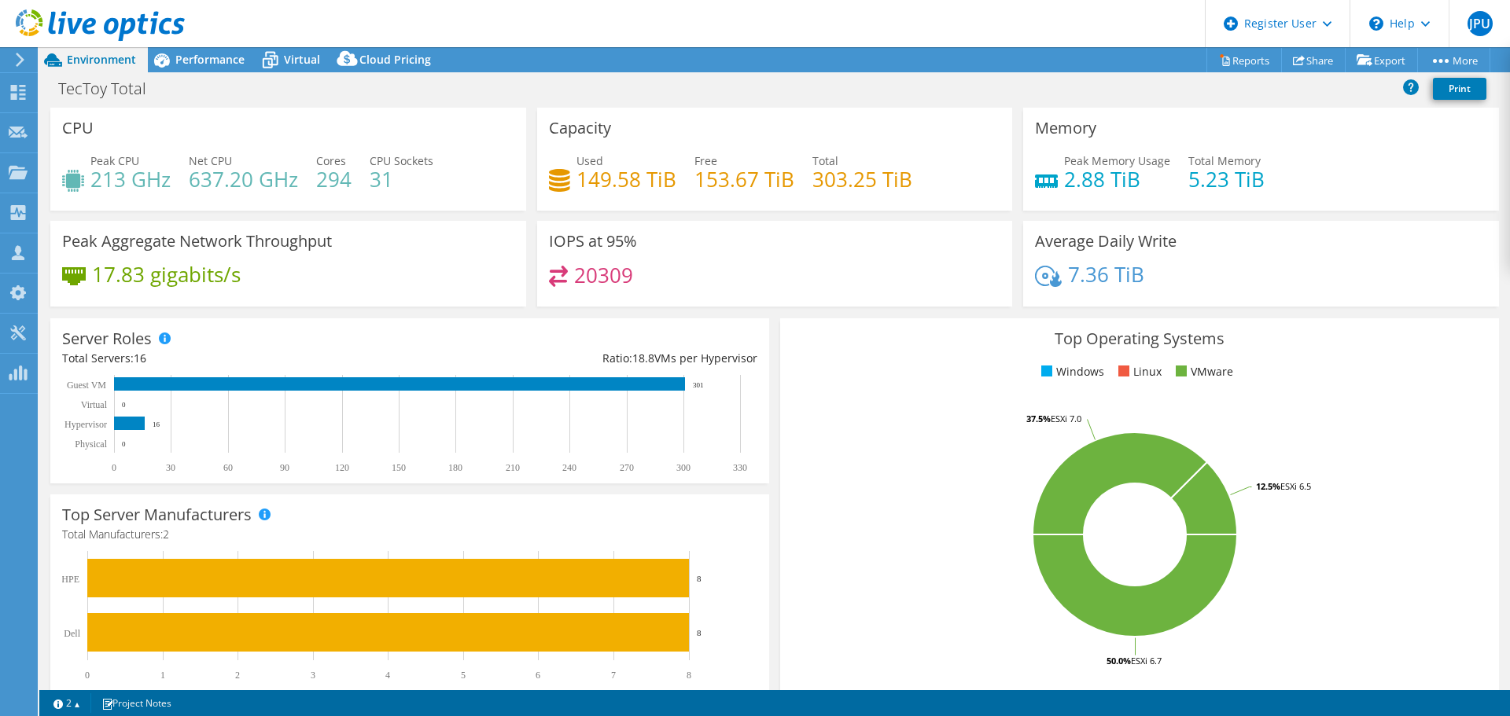
click at [590, 268] on h4 "20309" at bounding box center [603, 275] width 59 height 17
click at [195, 61] on span "Performance" at bounding box center [209, 59] width 69 height 15
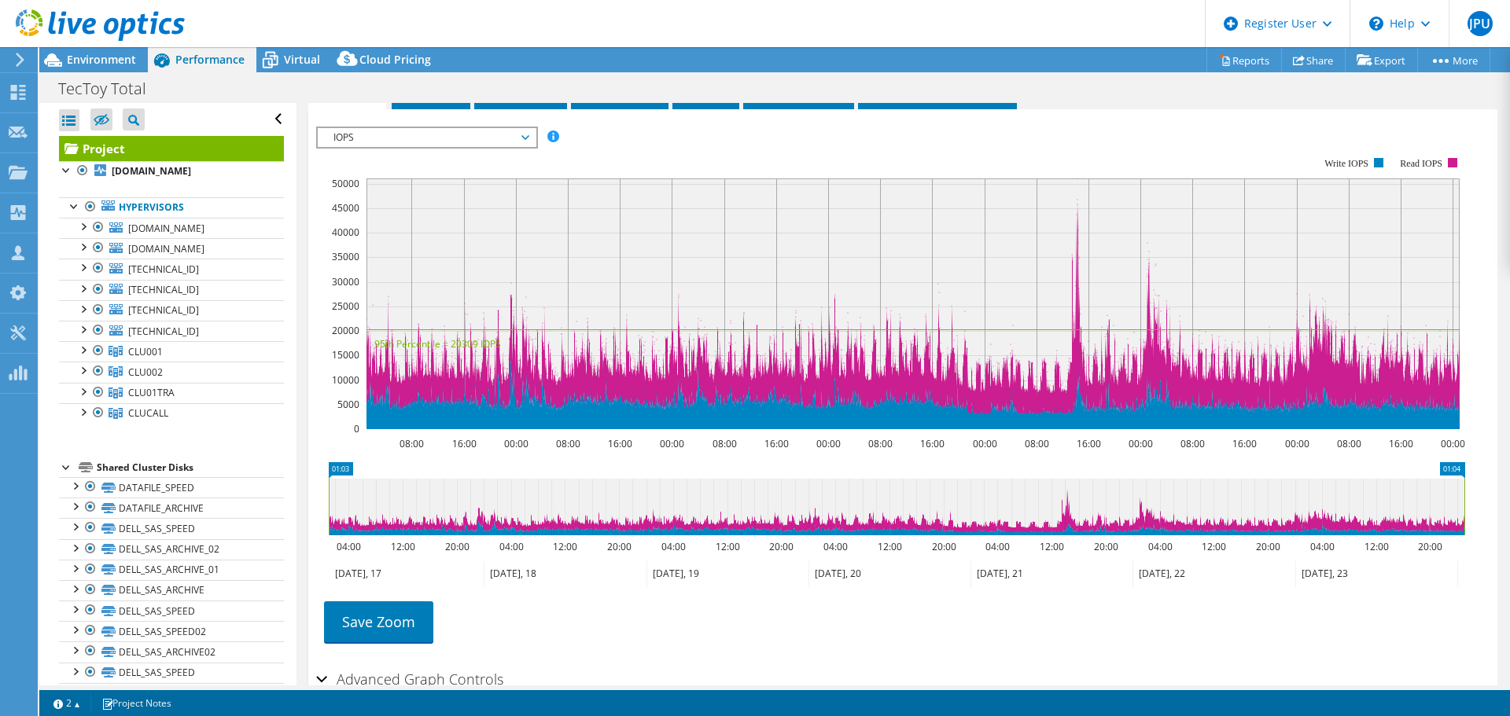
scroll to position [547, 0]
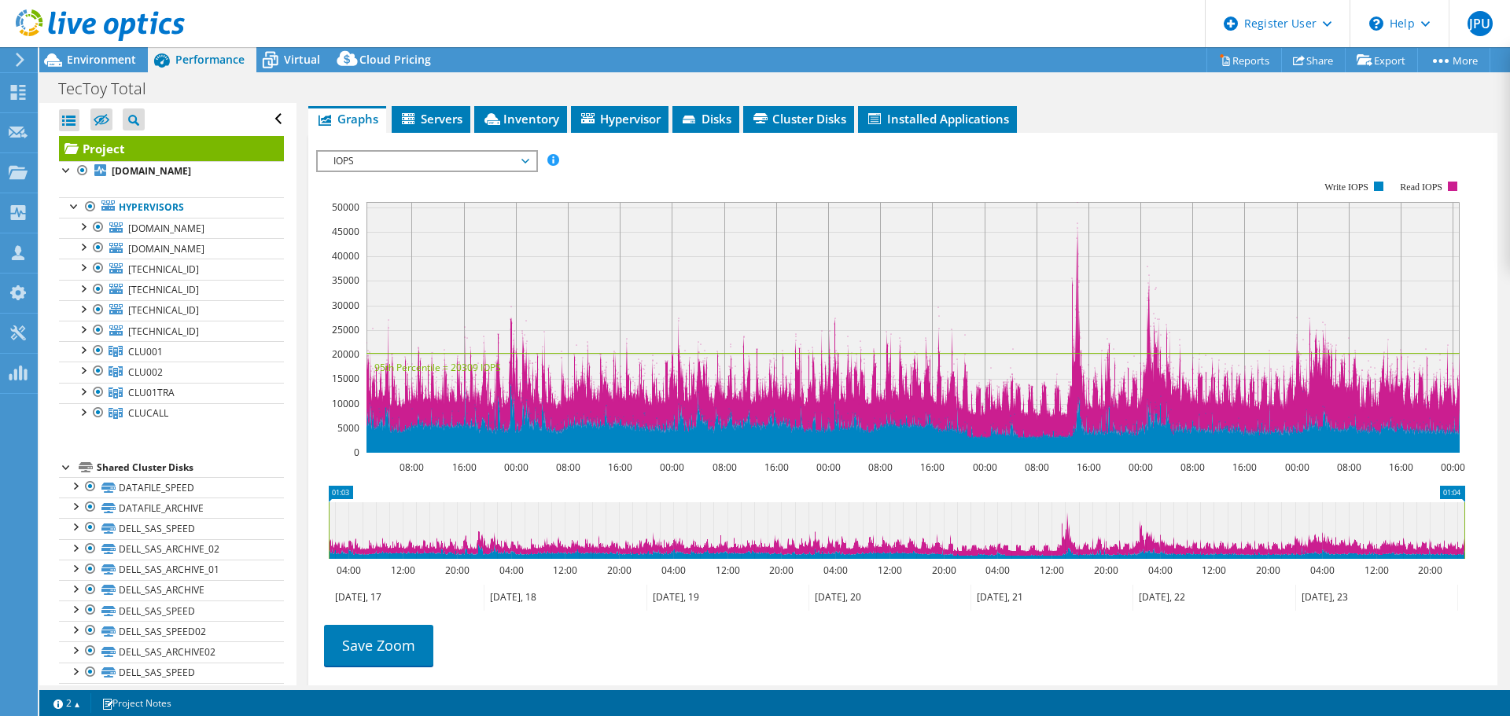
drag, startPoint x: 1464, startPoint y: 496, endPoint x: 1586, endPoint y: 491, distance: 121.2
click at [1509, 491] on html "JPU Dell User [PERSON_NAME] Paulo Ullmann [EMAIL_ADDRESS][PERSON_NAME][DOMAIN_N…" at bounding box center [755, 358] width 1510 height 716
click at [393, 625] on link "Save Zoom" at bounding box center [378, 645] width 109 height 41
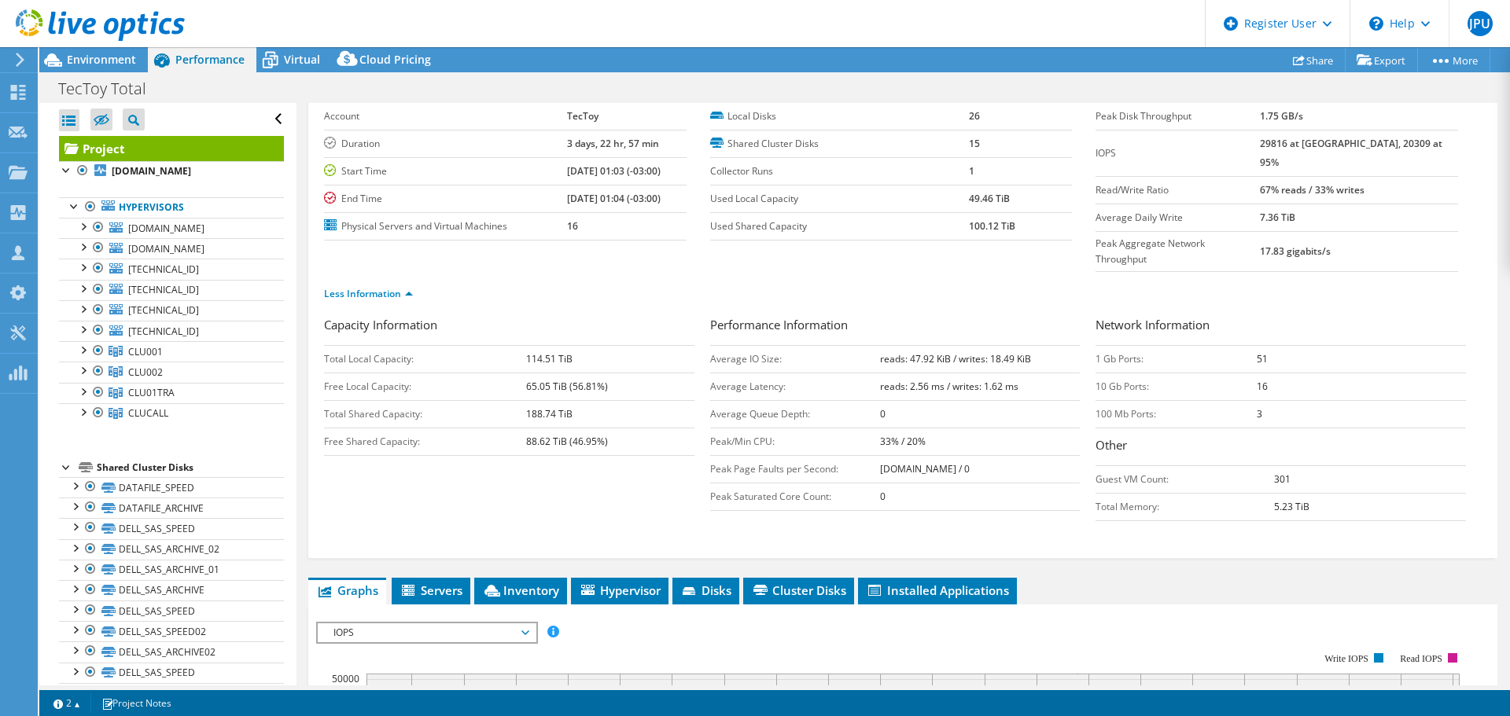
scroll to position [0, 0]
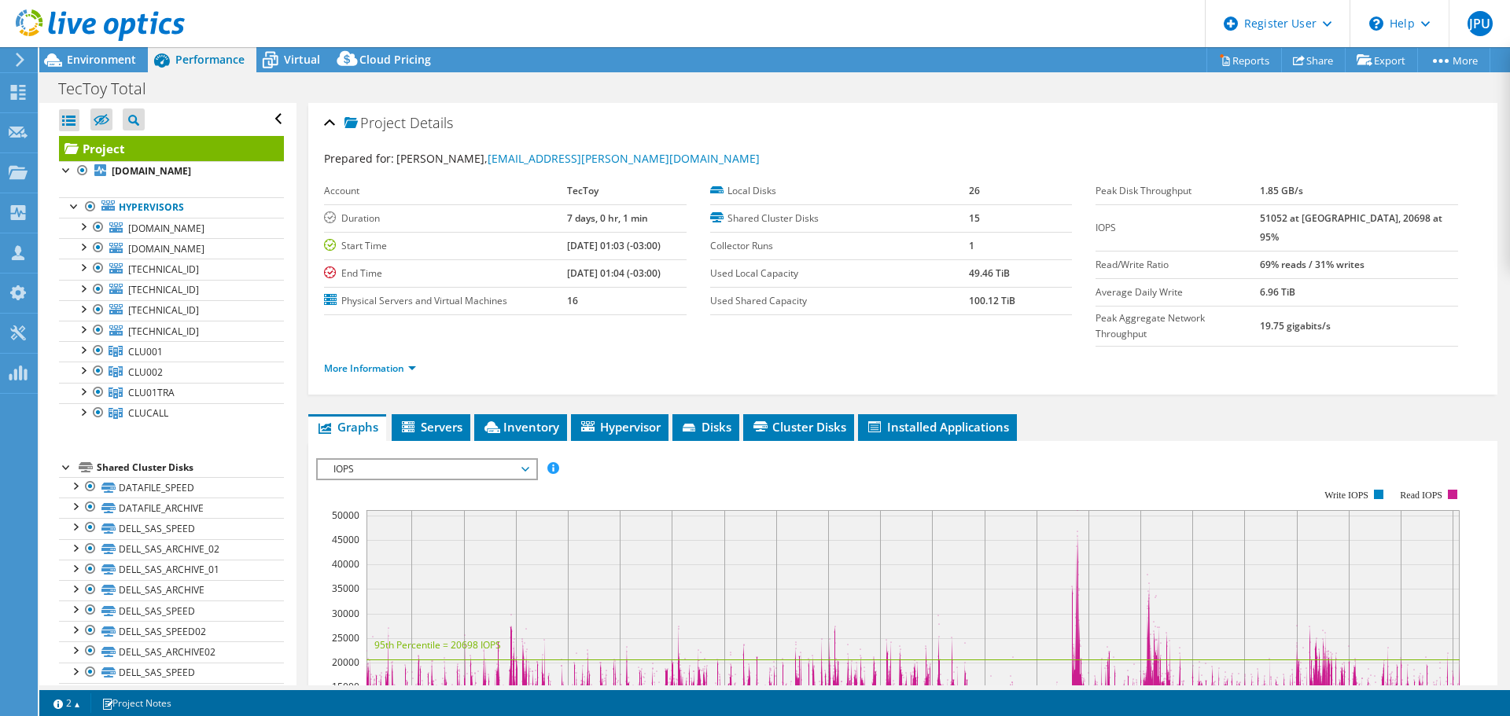
drag, startPoint x: 98, startPoint y: 59, endPoint x: 132, endPoint y: 46, distance: 36.4
click at [98, 59] on span "Environment" at bounding box center [101, 59] width 69 height 15
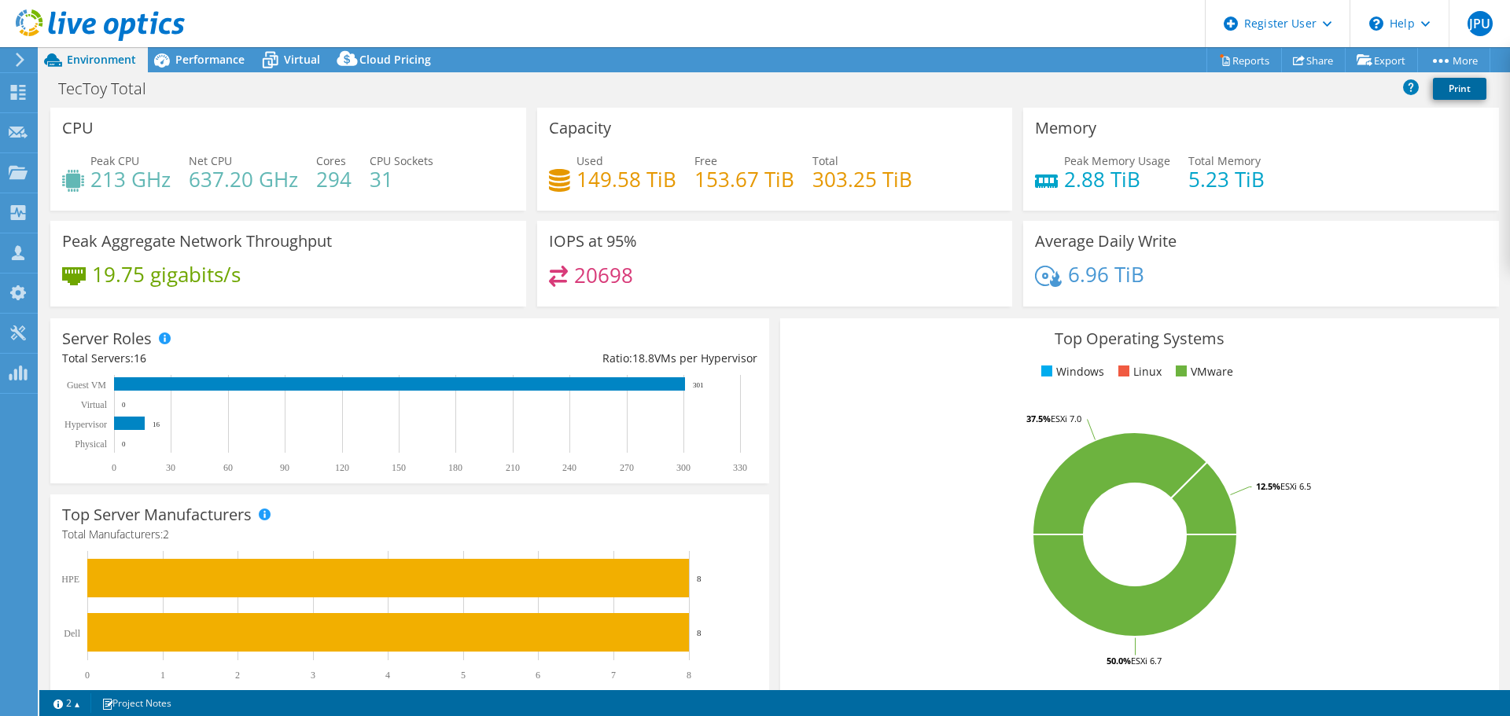
click at [1461, 93] on link "Print" at bounding box center [1459, 89] width 53 height 22
click at [1302, 61] on link "Share" at bounding box center [1313, 60] width 64 height 24
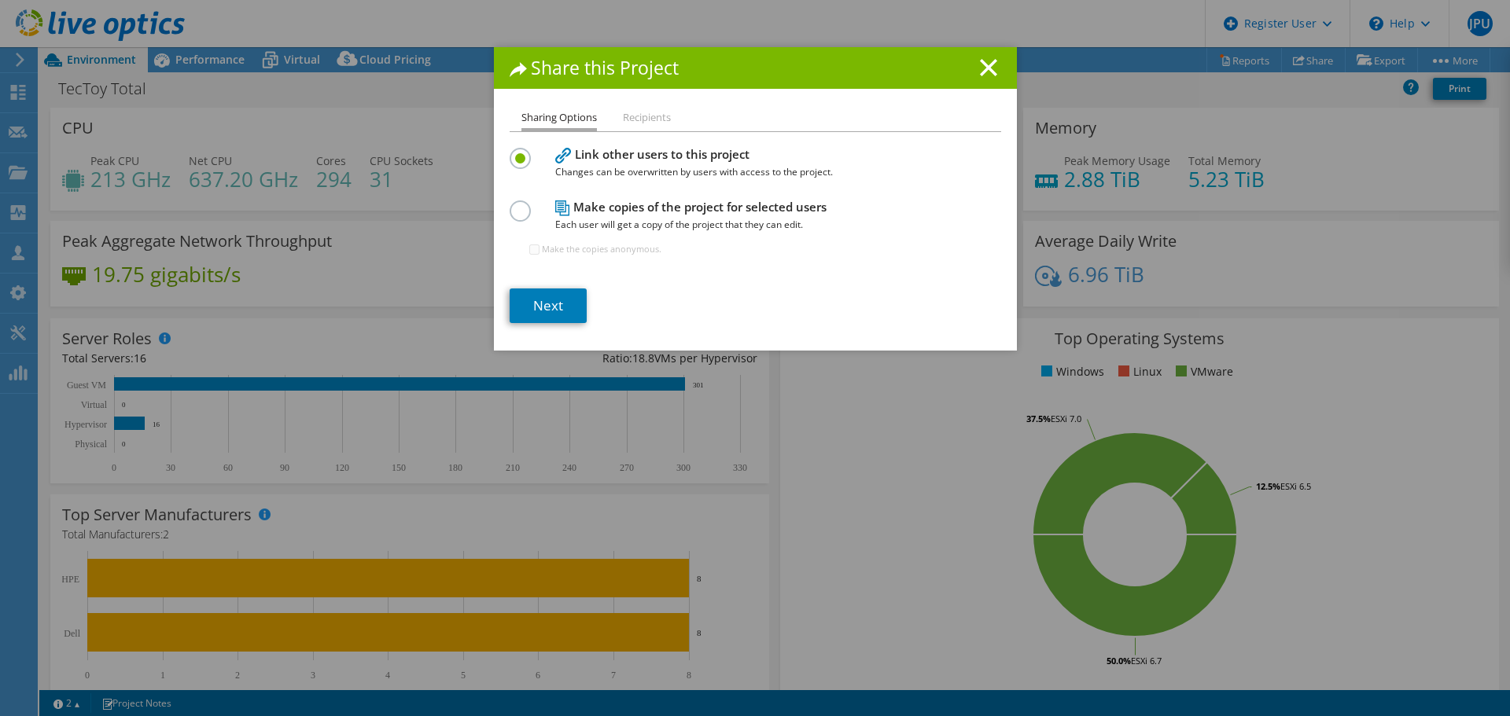
click at [656, 120] on li "Recipients" at bounding box center [647, 119] width 48 height 20
click at [1009, 68] on div "Share this Project" at bounding box center [755, 68] width 523 height 42
click at [998, 68] on div "Share this Project" at bounding box center [755, 68] width 523 height 42
click at [576, 308] on link "Next" at bounding box center [548, 306] width 77 height 35
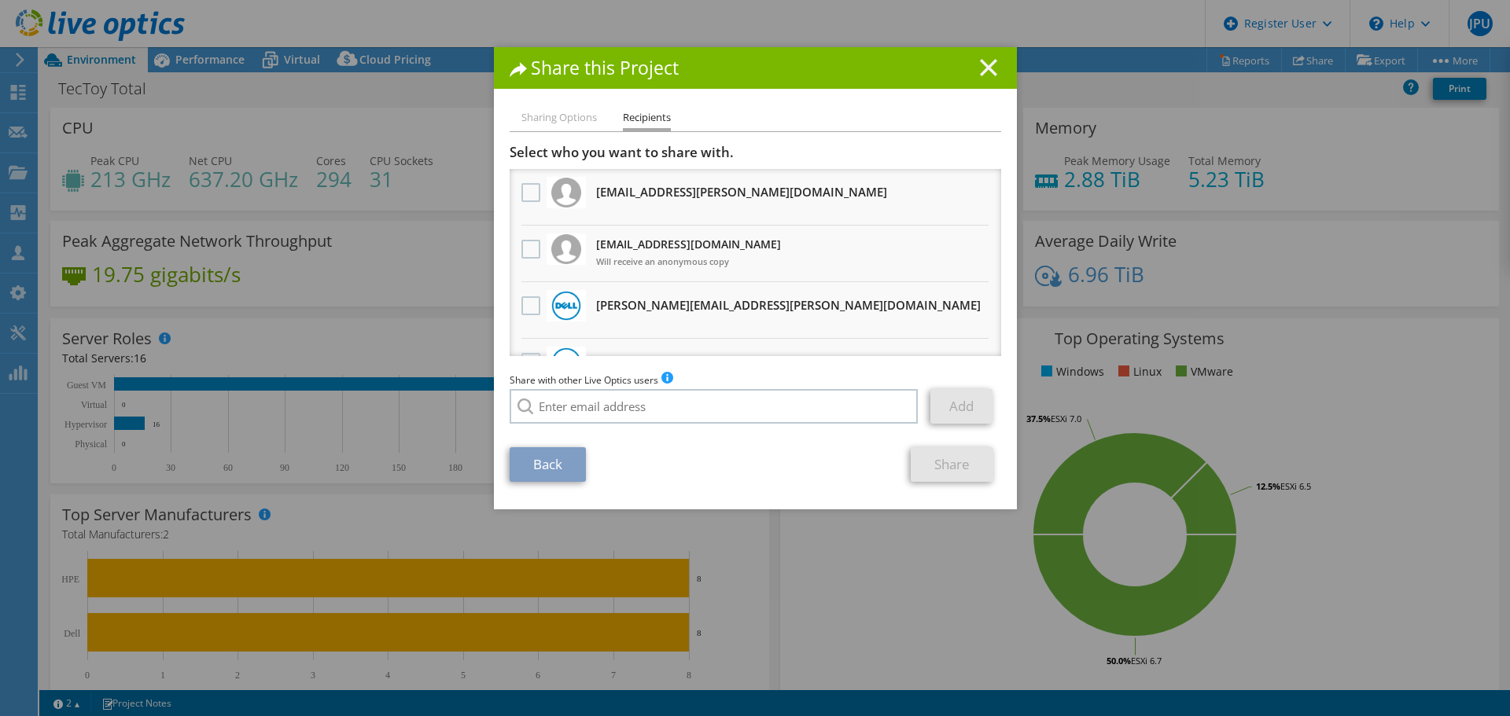
click at [981, 72] on line at bounding box center [989, 68] width 16 height 16
